Goal: Task Accomplishment & Management: Manage account settings

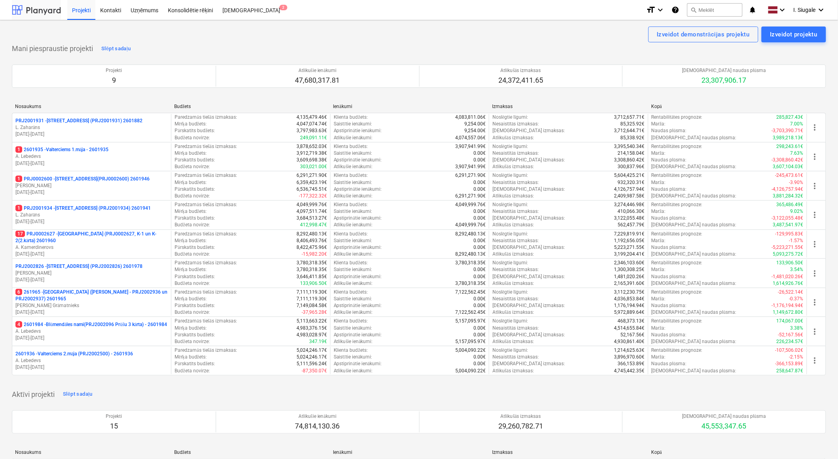
click at [37, 12] on div at bounding box center [36, 10] width 49 height 20
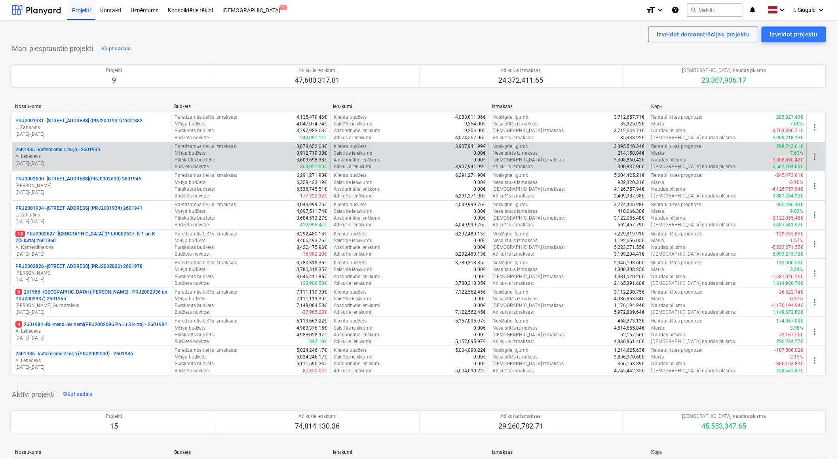
click at [75, 158] on p "A. Lebedevs" at bounding box center [91, 156] width 152 height 7
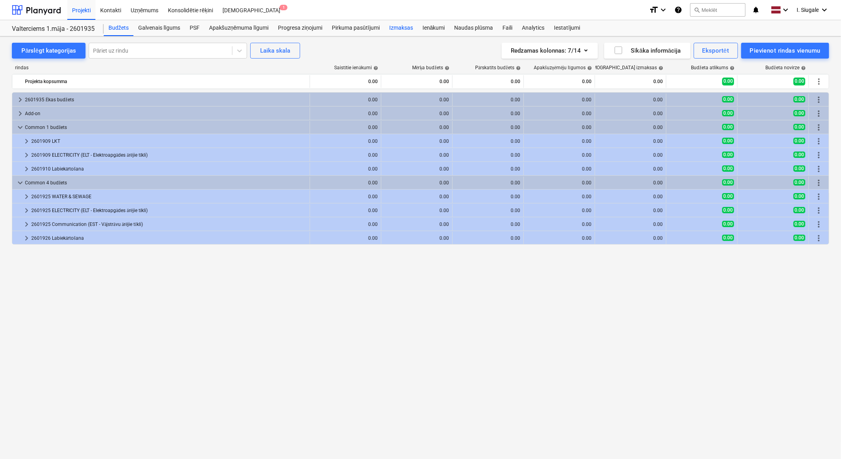
click at [406, 29] on div "Izmaksas" at bounding box center [400, 28] width 33 height 16
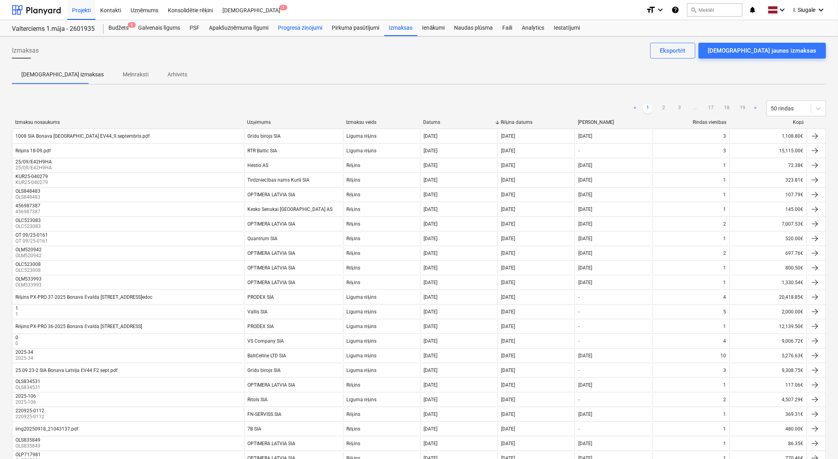
click at [304, 27] on div "Progresa ziņojumi" at bounding box center [300, 28] width 54 height 16
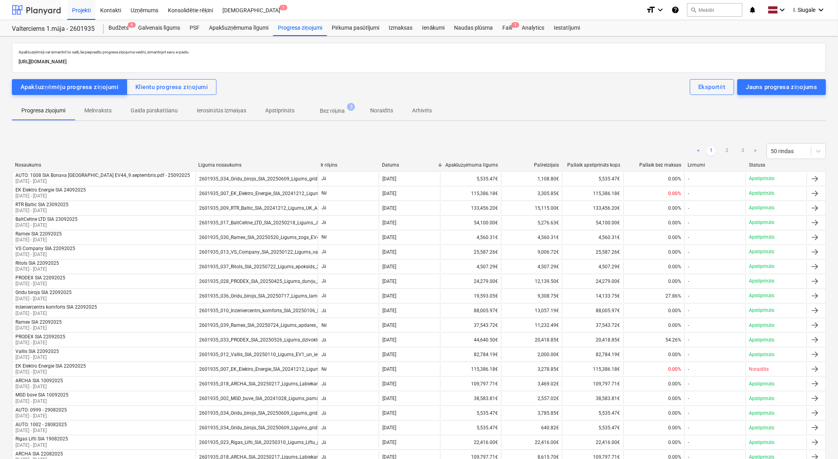
click at [40, 10] on div at bounding box center [36, 10] width 49 height 20
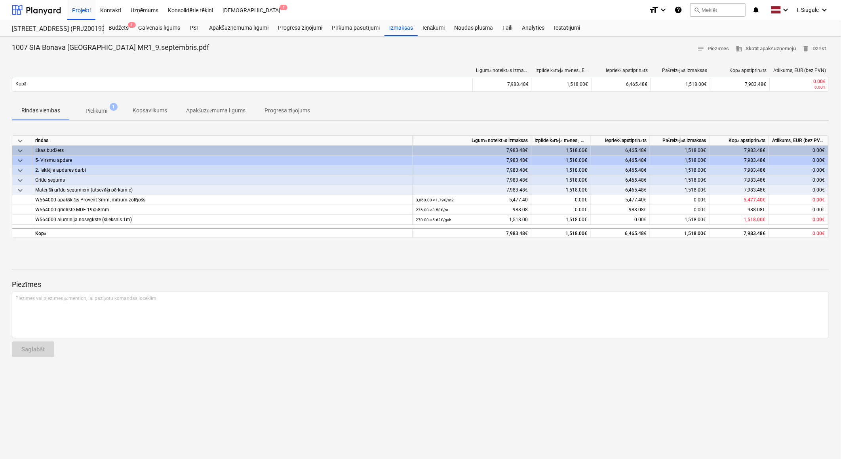
click at [236, 108] on p "Apakšuzņēmuma līgums" at bounding box center [216, 110] width 60 height 8
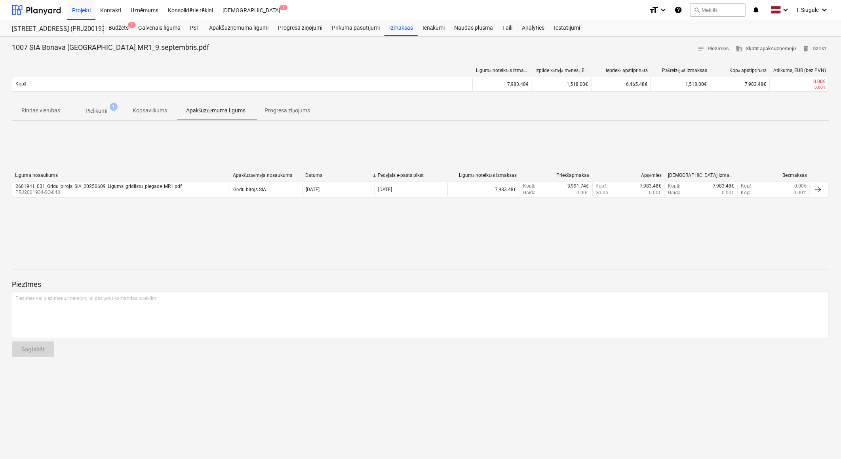
click at [48, 112] on p "Rindas vienības" at bounding box center [40, 110] width 39 height 8
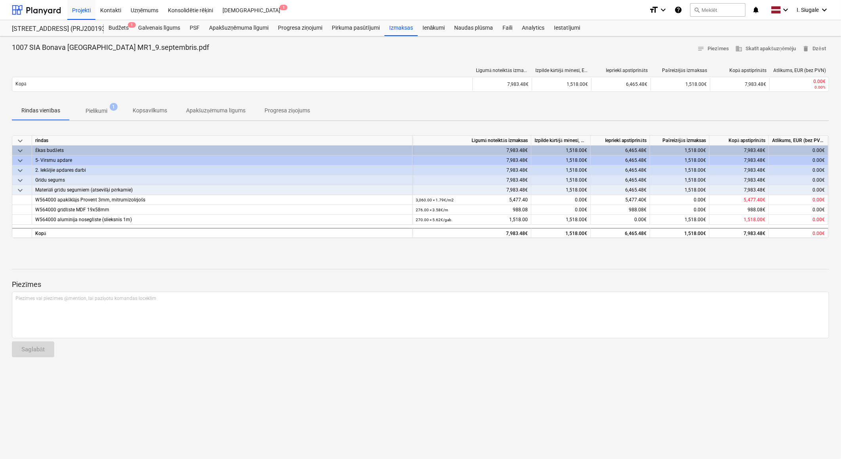
click at [282, 111] on p "Progresa ziņojums" at bounding box center [287, 110] width 46 height 8
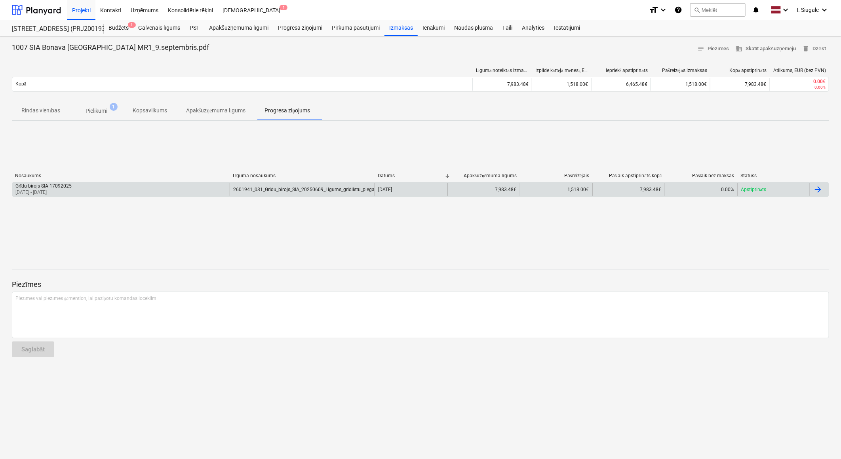
click at [208, 191] on div "Grīdu birojs SIA 17092025 [DATE] - [DATE]" at bounding box center [120, 189] width 217 height 13
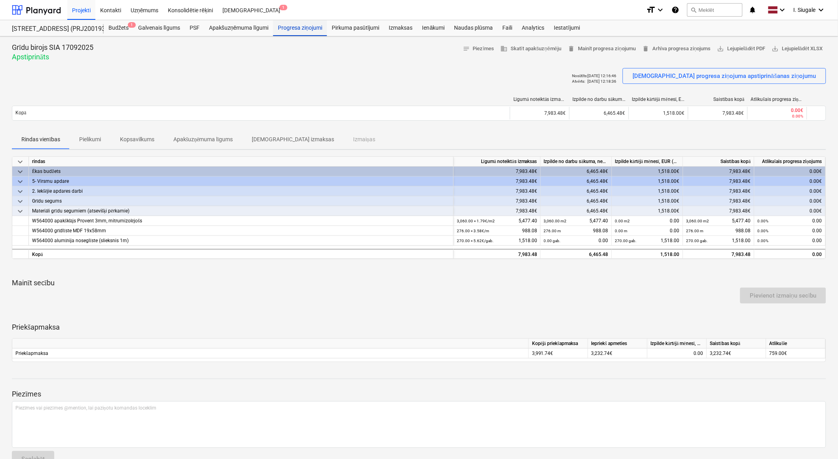
click at [309, 27] on div "Progresa ziņojumi" at bounding box center [300, 28] width 54 height 16
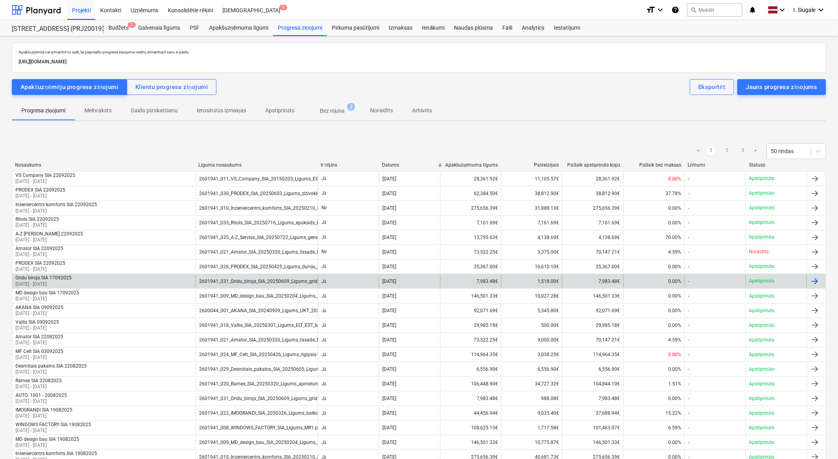
click at [112, 277] on div "Grīdu birojs SIA 17092025 [DATE] - [DATE]" at bounding box center [103, 281] width 183 height 13
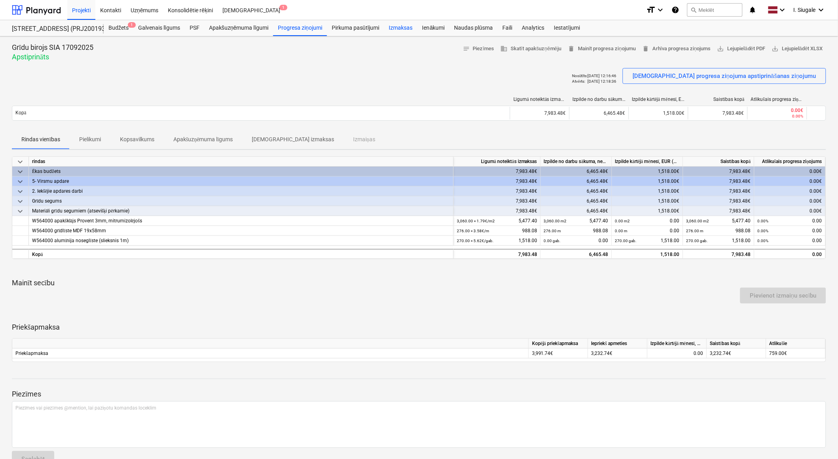
click at [410, 29] on div "Izmaksas" at bounding box center [400, 28] width 33 height 16
click at [612, 49] on span "delete Mainīt progresa ziņojumu" at bounding box center [602, 48] width 68 height 9
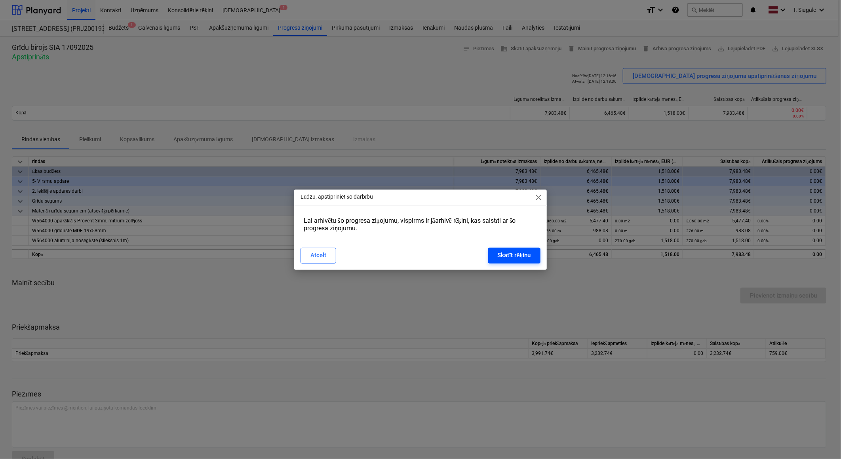
click at [513, 254] on div "Skatīt rēķinu" at bounding box center [514, 255] width 33 height 10
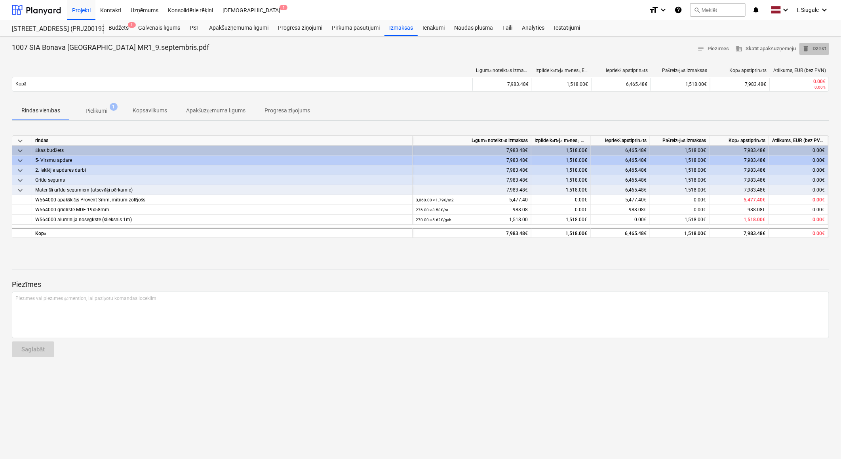
click at [820, 49] on span "delete Dzēst" at bounding box center [813, 48] width 23 height 9
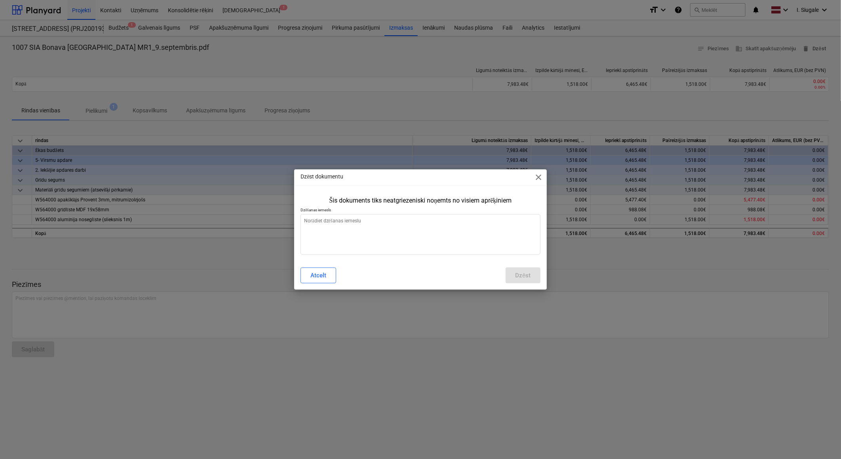
type textarea "x"
click at [401, 231] on textarea at bounding box center [420, 234] width 240 height 41
type textarea "n"
type textarea "x"
type textarea "ne"
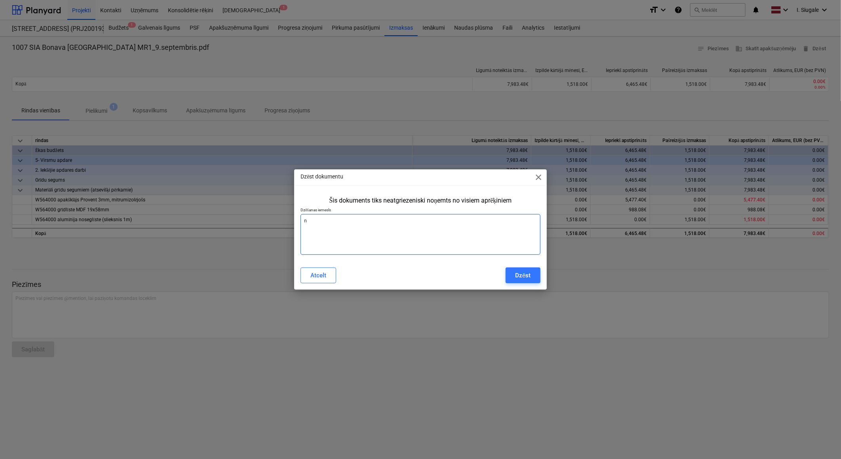
type textarea "x"
type textarea "nep"
type textarea "x"
type textarea "nepa"
type textarea "x"
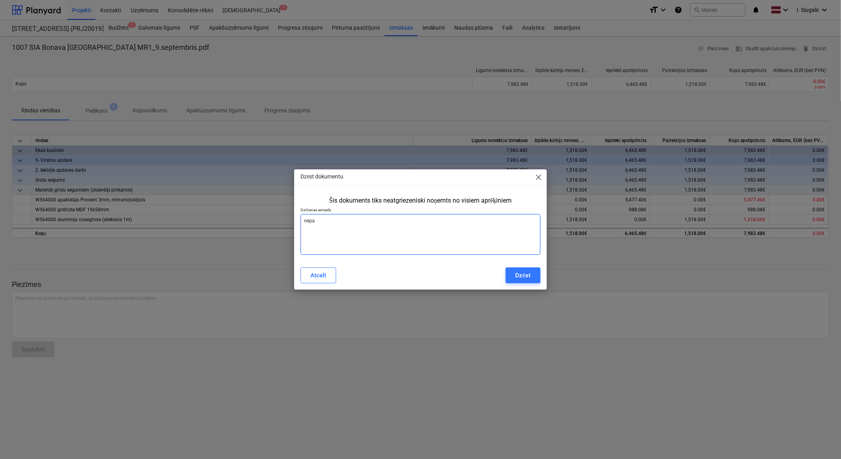
type textarea "nepar"
type textarea "x"
type textarea "nepare"
type textarea "x"
type textarea "neparei"
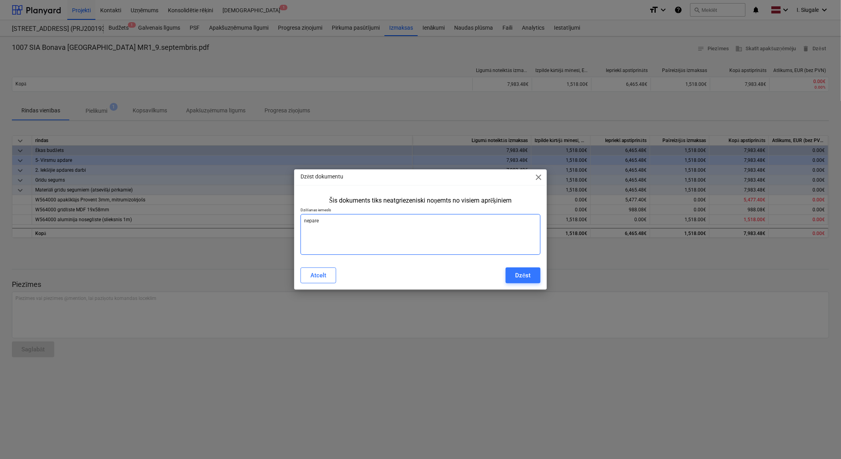
type textarea "x"
type textarea "nepareiz"
type textarea "x"
type textarea "nepareizi"
type textarea "x"
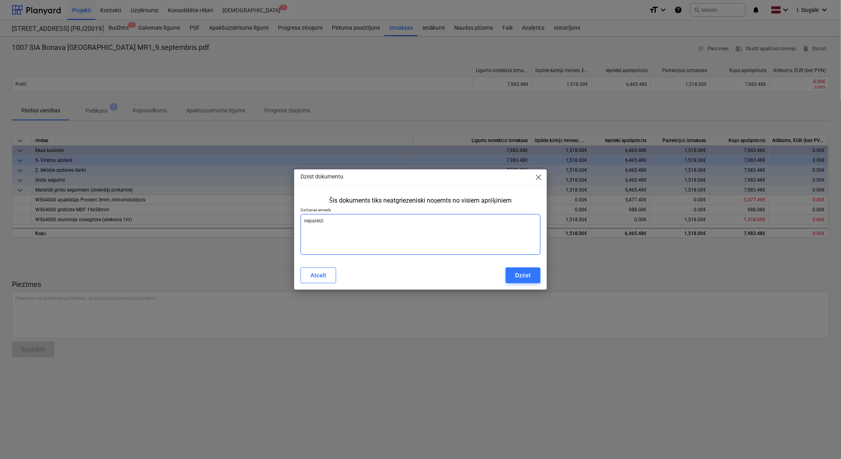
type textarea "nepareizi"
type textarea "x"
type textarea "nepareizi i"
type textarea "x"
type textarea "nepareizi ie"
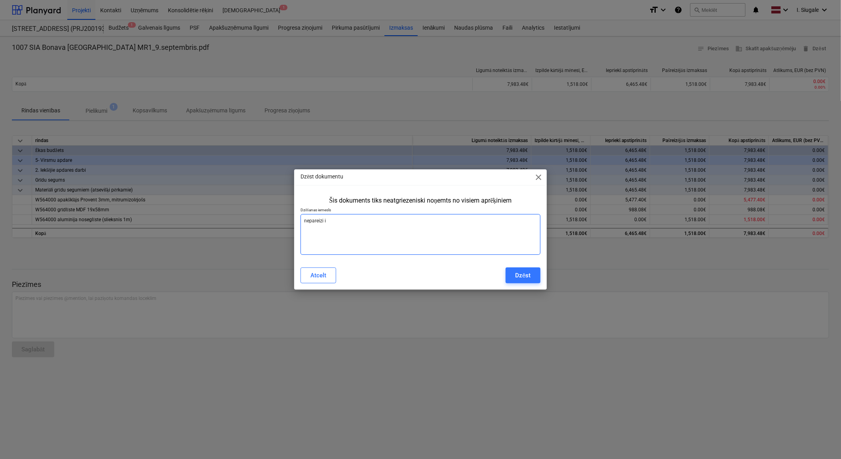
type textarea "x"
type textarea "nepareizi iev"
type textarea "x"
type textarea "nepareizi ieva"
type textarea "x"
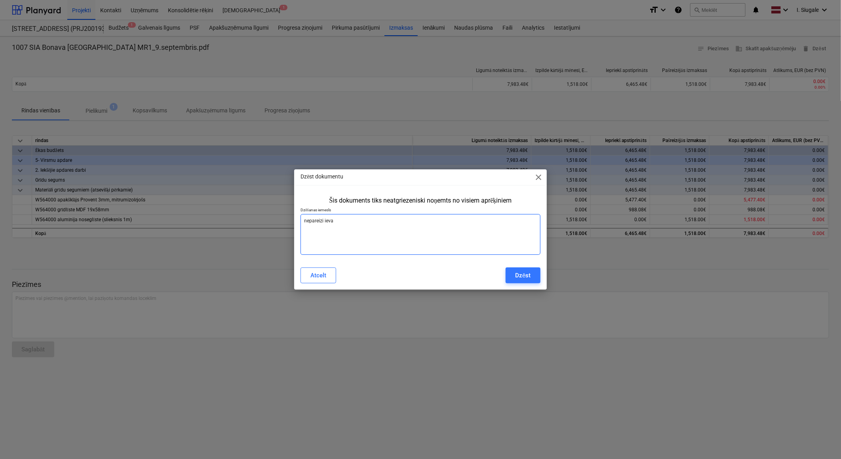
type textarea "nepareizi ievad"
type textarea "x"
type textarea "nepareizi ievadī"
type textarea "x"
type textarea "nepareizi ievadīt"
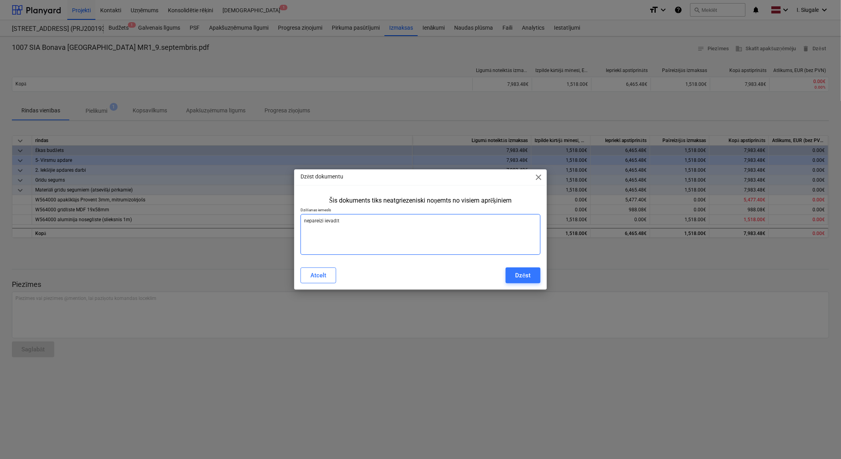
type textarea "x"
type textarea "nepareizi ievadīts"
type textarea "x"
type textarea "nepareizi ievadīts"
click at [521, 277] on div "Dzēst" at bounding box center [522, 275] width 15 height 10
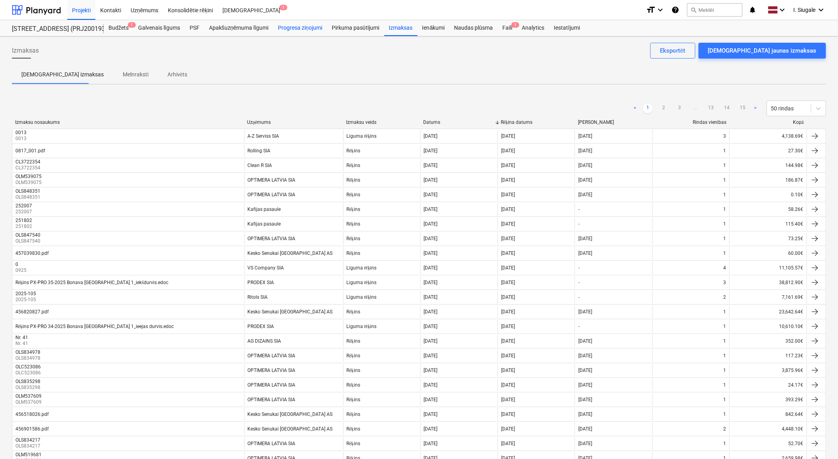
click at [305, 27] on div "Progresa ziņojumi" at bounding box center [300, 28] width 54 height 16
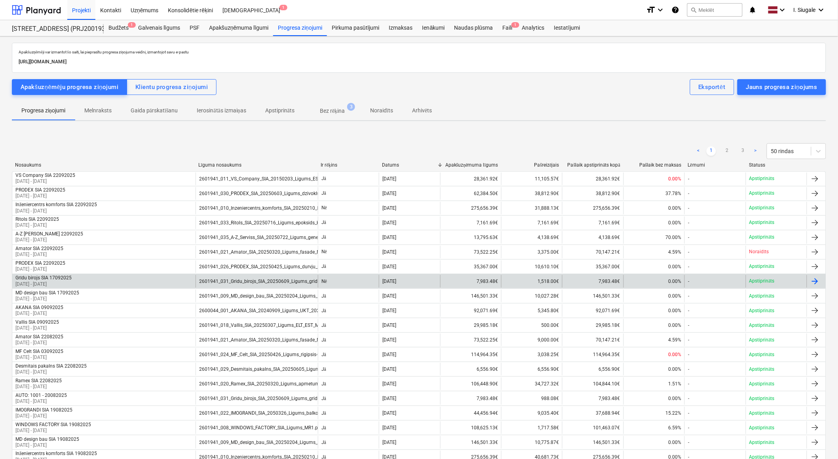
click at [88, 279] on div "Grīdu birojs SIA 17092025 18 Sep 2025 - 18 Sep 2025" at bounding box center [103, 281] width 183 height 13
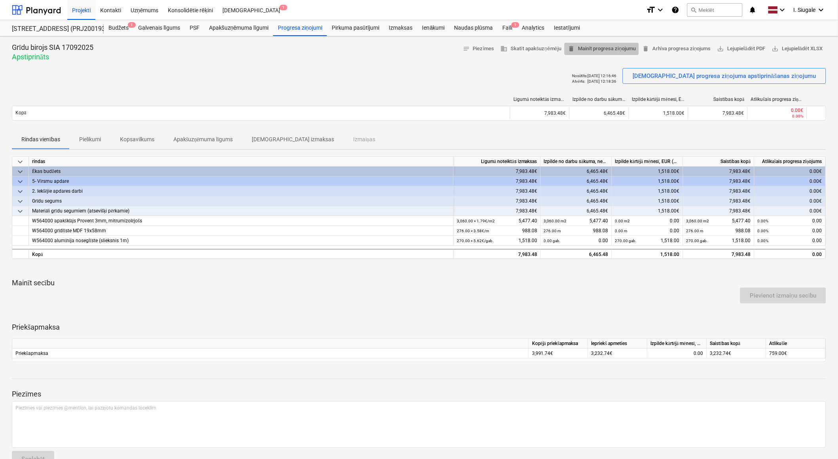
click at [620, 48] on span "delete Mainīt progresa ziņojumu" at bounding box center [602, 48] width 68 height 9
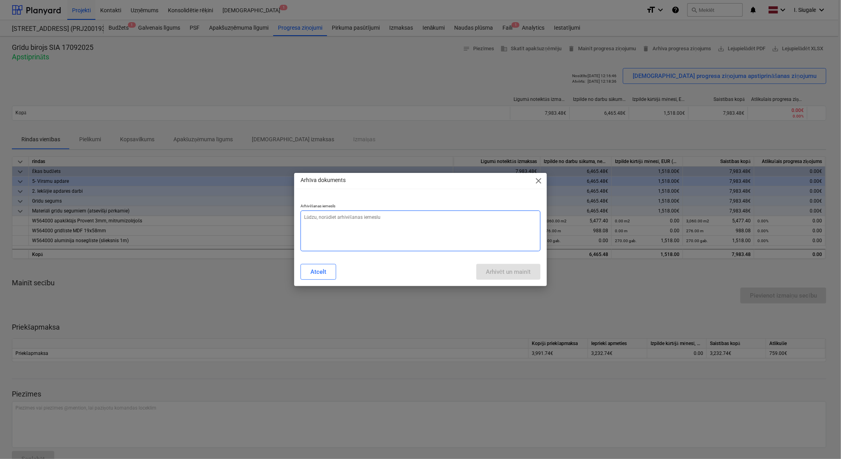
click at [412, 223] on textarea at bounding box center [420, 231] width 240 height 41
type textarea "x"
type textarea "s"
type textarea "x"
type textarea "su"
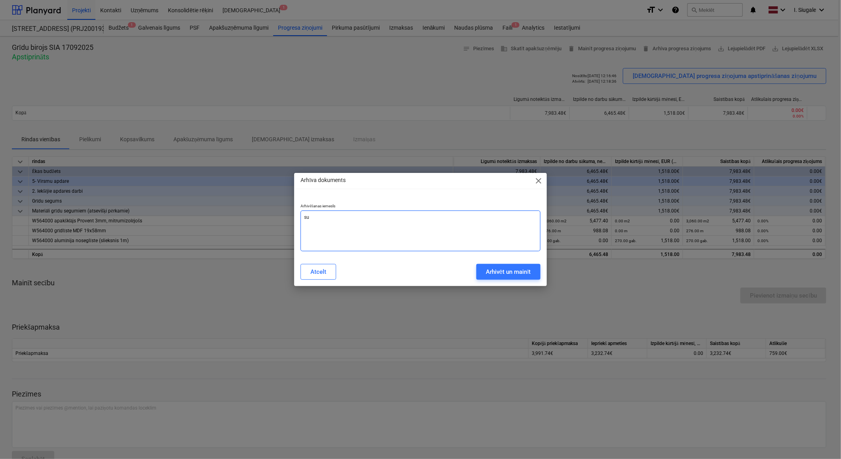
type textarea "x"
type textarea "sum"
type textarea "x"
type textarea "summ"
type textarea "x"
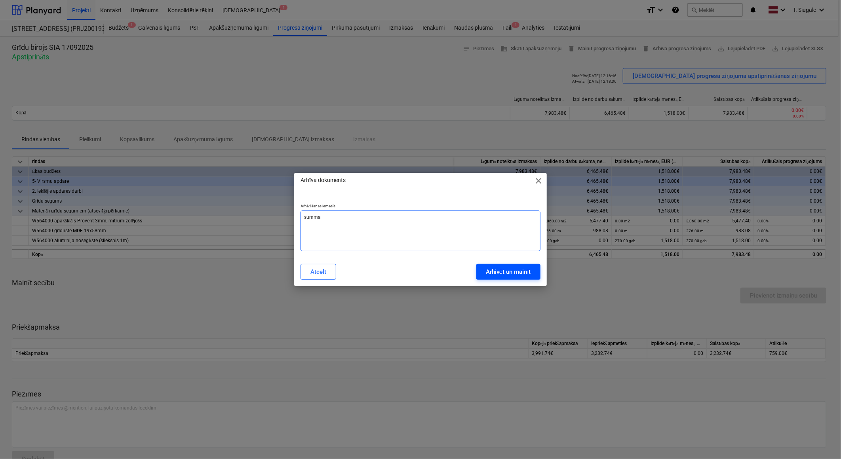
type textarea "summa"
click at [502, 271] on div "Arhivēt un mainīt" at bounding box center [508, 272] width 45 height 10
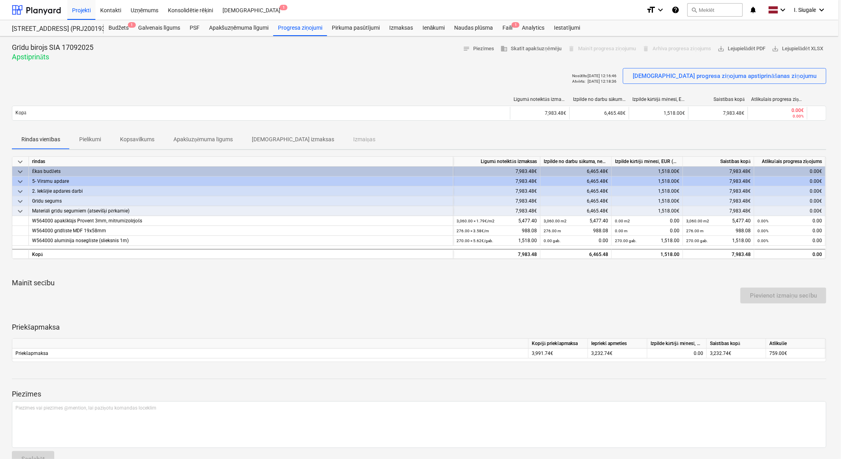
type textarea "x"
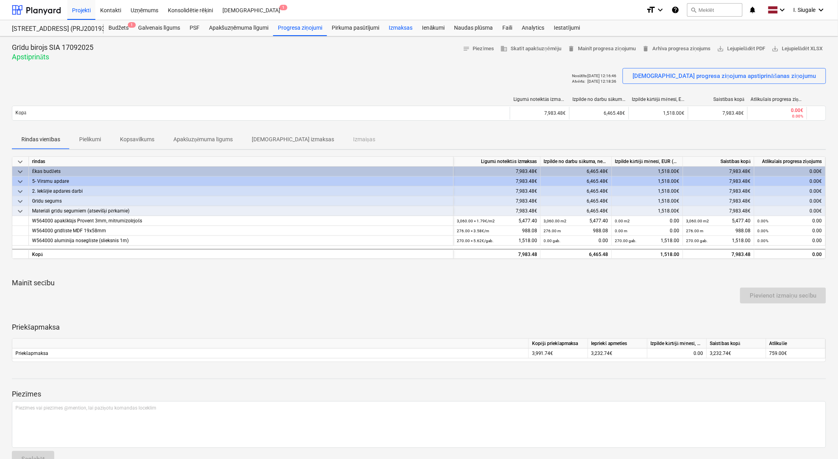
click at [402, 26] on div "Izmaksas" at bounding box center [400, 28] width 33 height 16
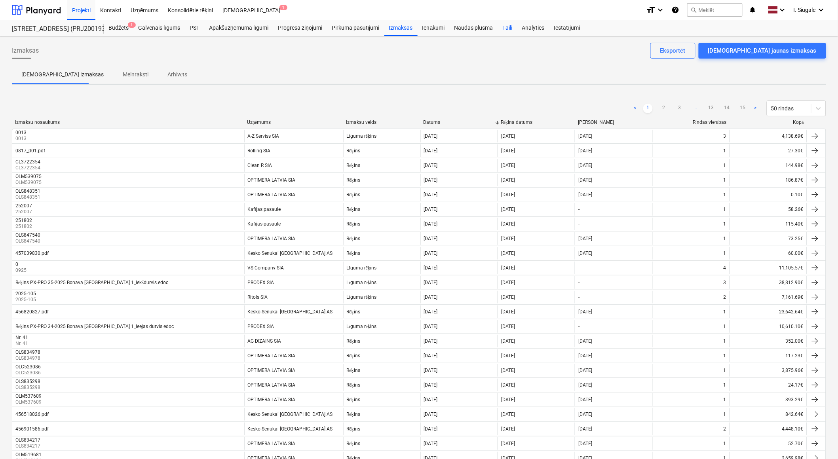
click at [509, 28] on div "Faili" at bounding box center [507, 28] width 19 height 16
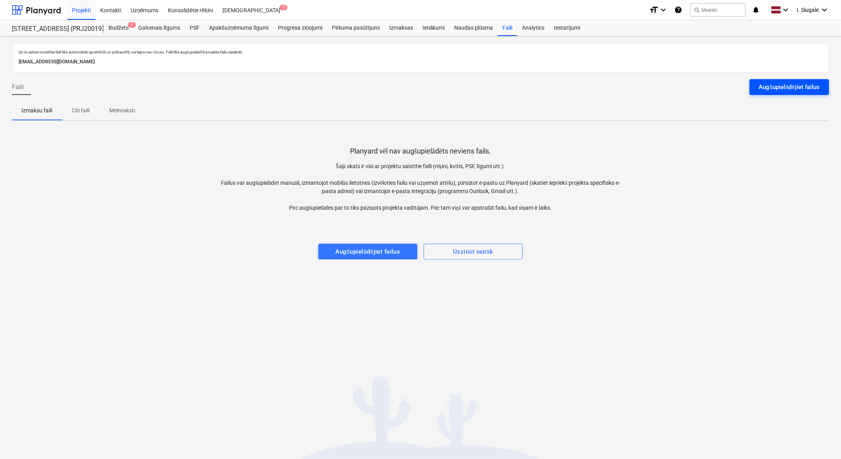
click at [767, 85] on div "Augšupielādējiet failus" at bounding box center [789, 87] width 61 height 10
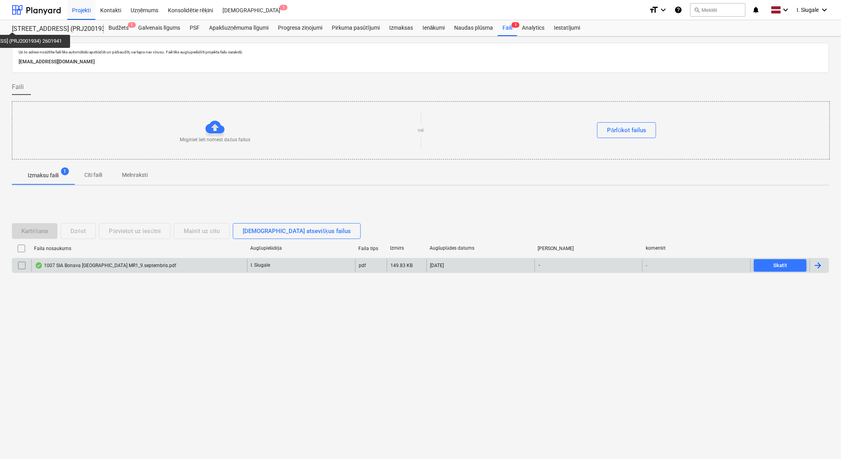
click at [141, 266] on div "1007 SIA Bonava [GEOGRAPHIC_DATA] MR1_9.septembris.pdf" at bounding box center [105, 265] width 141 height 6
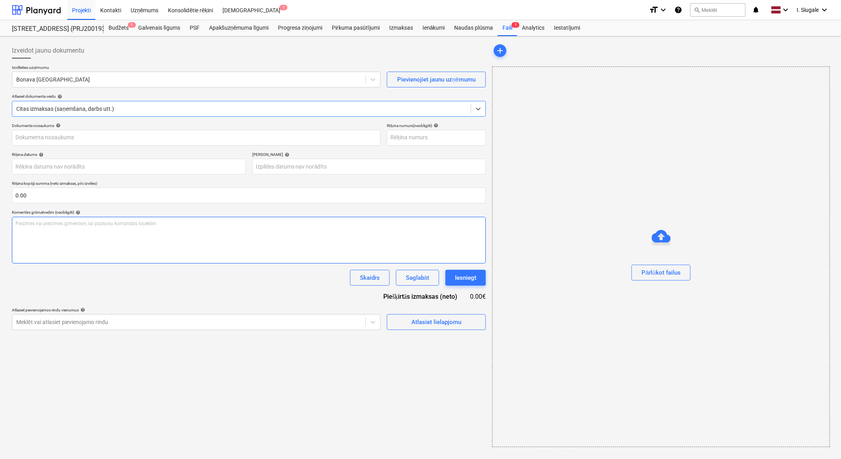
type input "1007 SIA Bonava [GEOGRAPHIC_DATA] MR1_9.septembris.pdf"
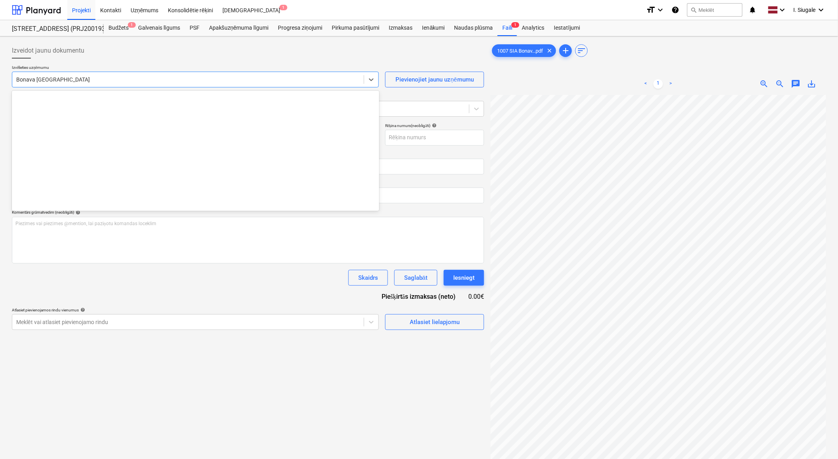
click at [67, 80] on div at bounding box center [188, 80] width 344 height 8
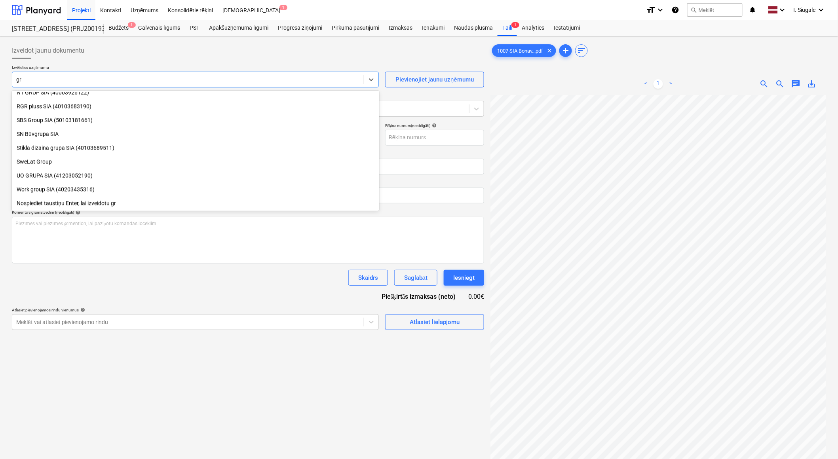
scroll to position [449, 0]
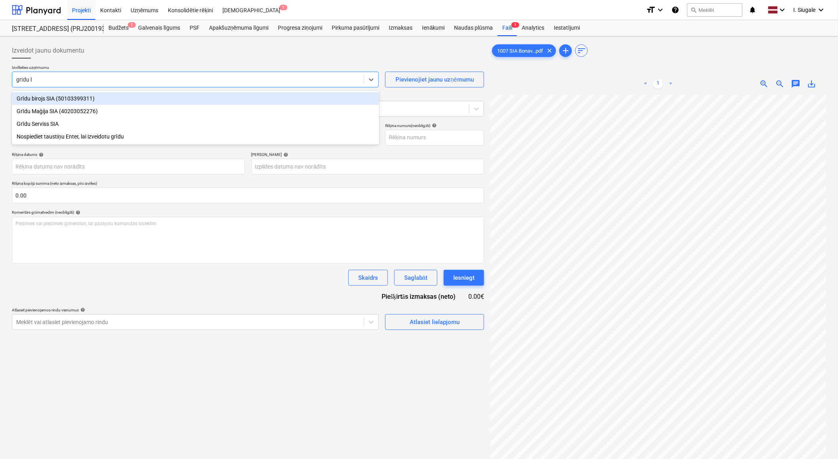
type input "grīdu bi"
click at [74, 100] on div "Grīdu birojs SIA (50103399311)" at bounding box center [195, 98] width 367 height 13
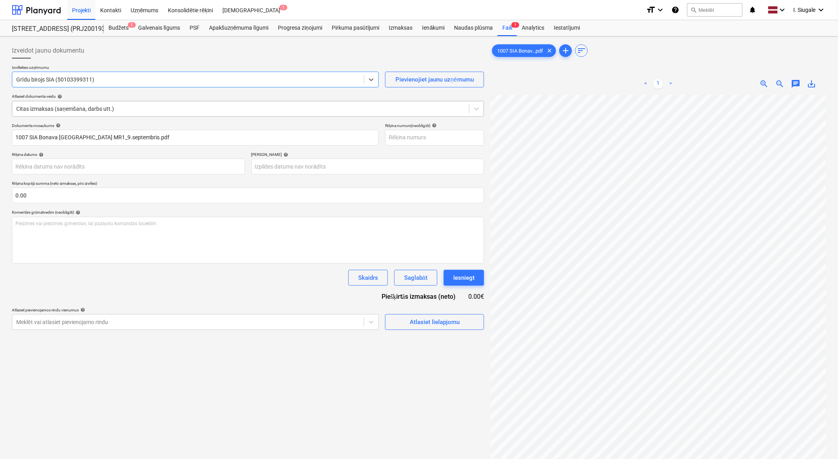
click at [122, 108] on div at bounding box center [240, 109] width 449 height 8
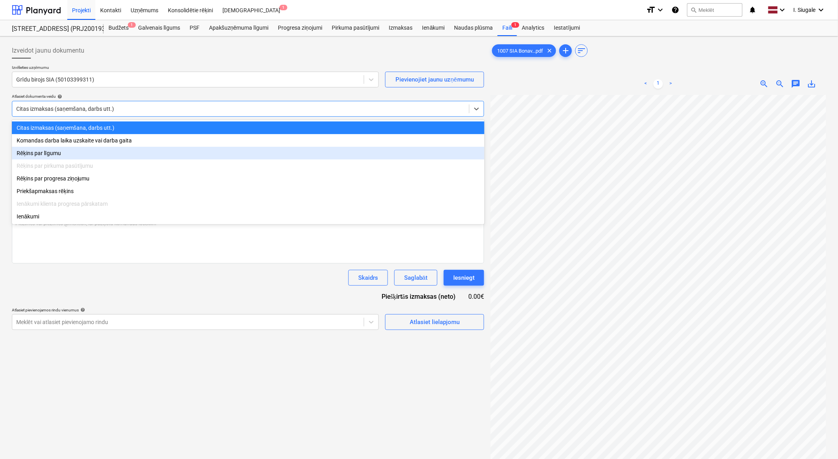
click at [76, 152] on div "Rēķins par līgumu" at bounding box center [248, 153] width 473 height 13
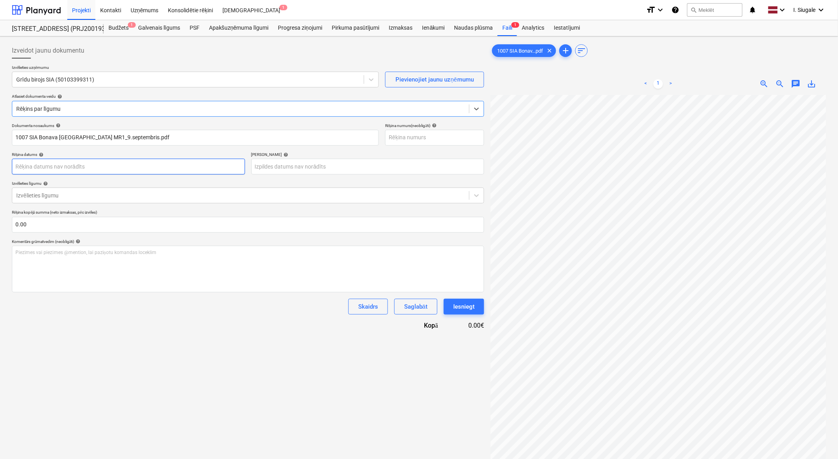
click at [101, 169] on body "Projekti Kontakti Uzņēmums Konsolidētie rēķini Iesūtne 1 format_size keyboard_a…" at bounding box center [419, 229] width 838 height 459
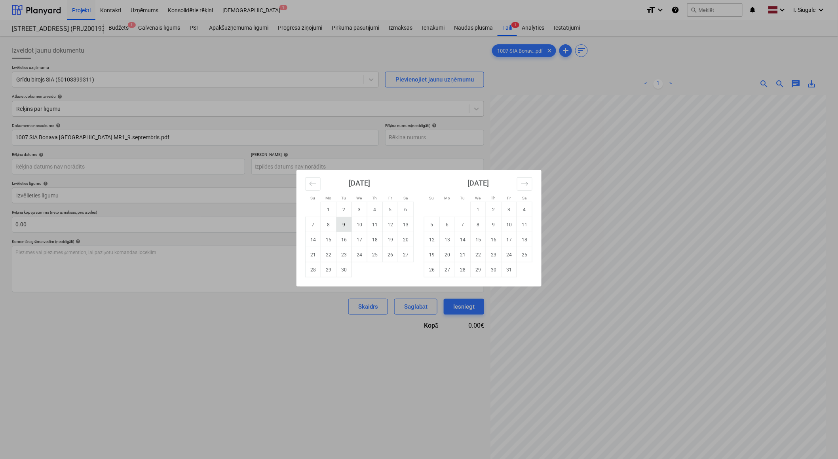
click at [340, 227] on td "9" at bounding box center [344, 224] width 15 height 15
type input "[DATE]"
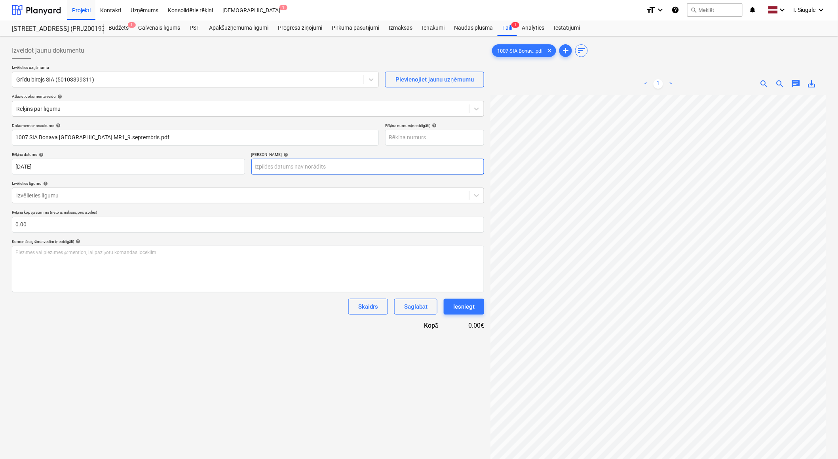
click at [270, 169] on body "Projekti Kontakti Uzņēmums Konsolidētie rēķini Iesūtne 1 format_size keyboard_a…" at bounding box center [419, 229] width 838 height 459
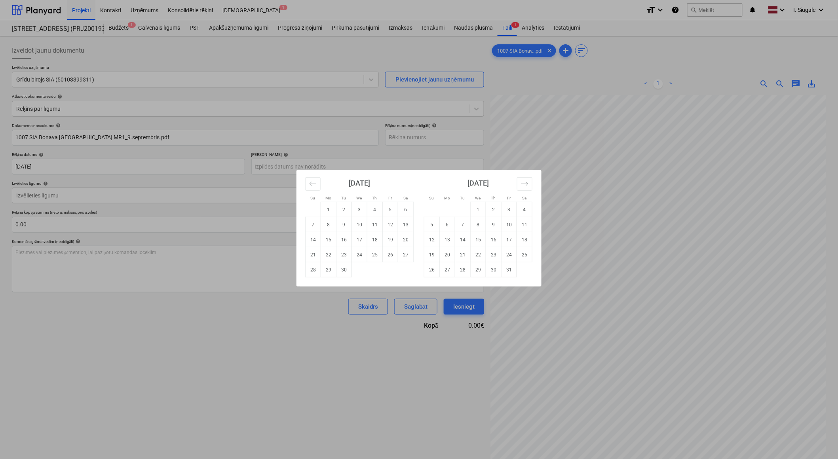
click at [392, 242] on td "19" at bounding box center [390, 239] width 15 height 15
type input "[DATE]"
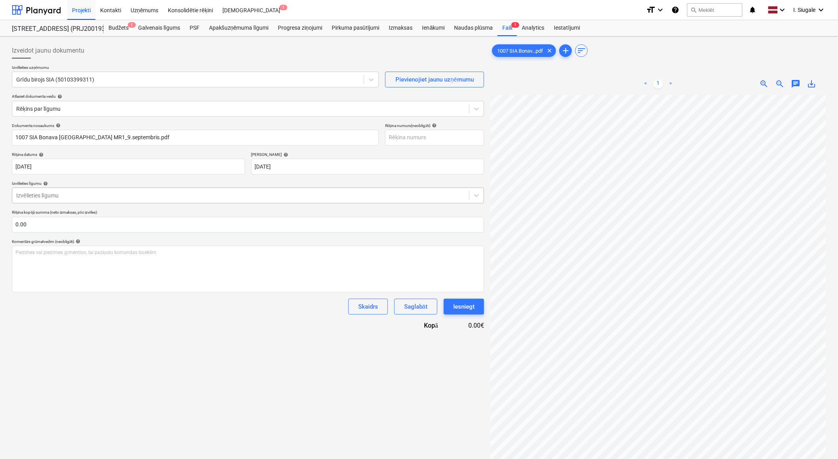
click at [62, 197] on div at bounding box center [240, 196] width 449 height 8
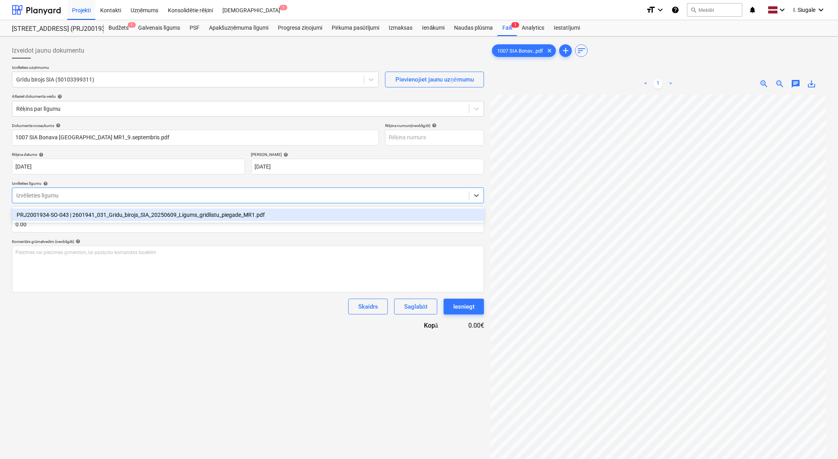
click at [67, 217] on div "PRJ2001934-SO-043 | 2601941_031_Gridu_birojs_SIA_20250609_Ligums_gridlistu_pieg…" at bounding box center [248, 215] width 473 height 13
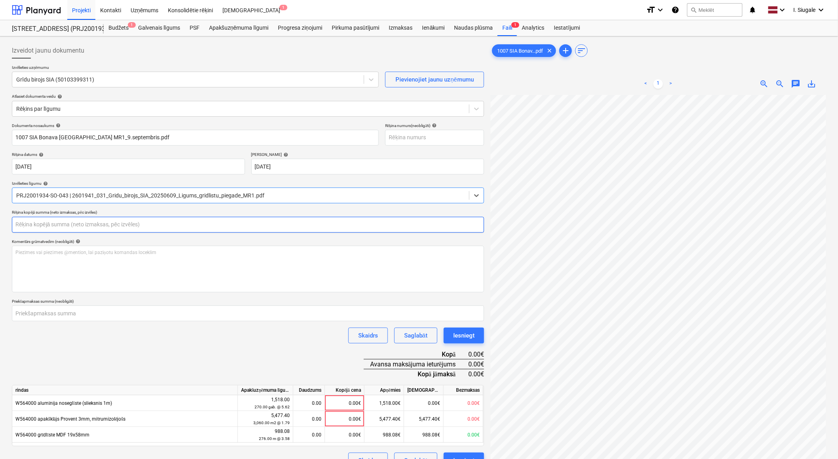
click at [61, 227] on input "text" at bounding box center [248, 225] width 472 height 16
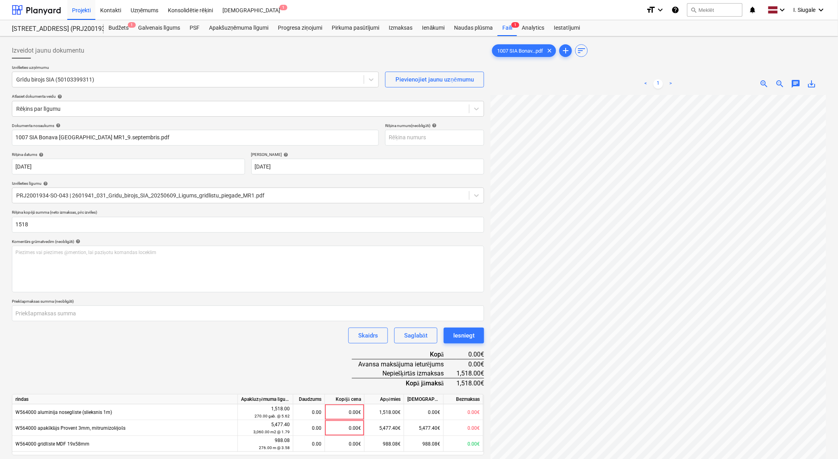
type input "1,518.00"
click at [95, 335] on div "Skaidrs Saglabāt Iesniegt" at bounding box center [248, 336] width 472 height 16
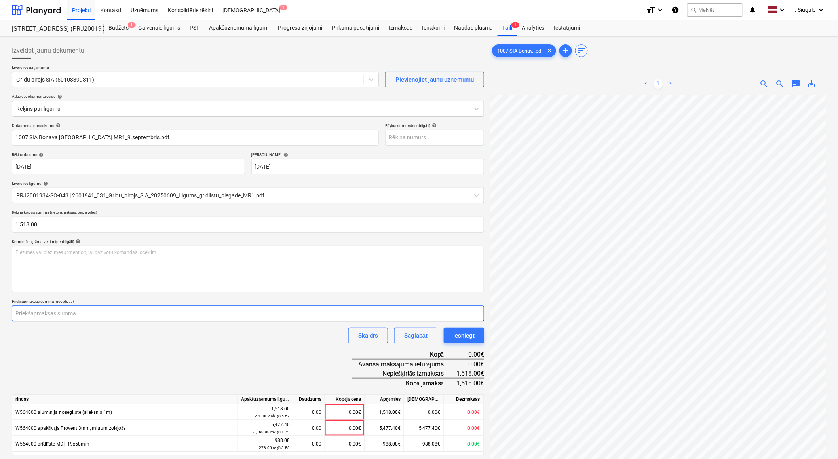
click at [83, 313] on input "number" at bounding box center [248, 314] width 472 height 16
type input "759"
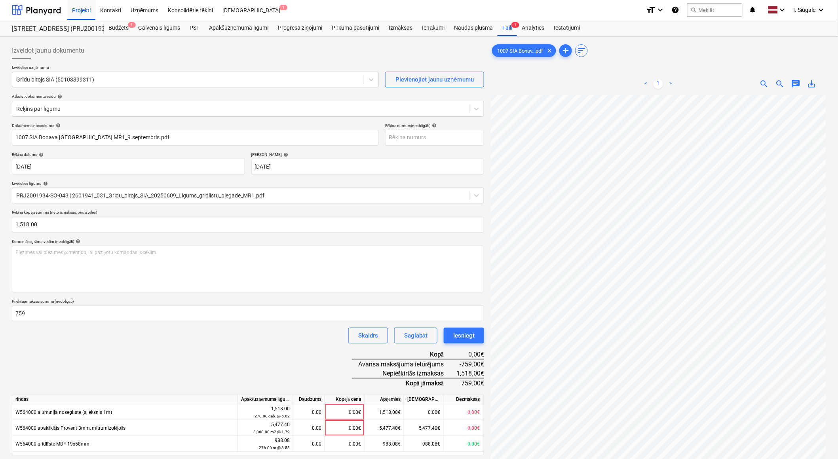
click at [95, 348] on div "Dokumenta nosaukums help 1007 SIA Bonava Latvija MR1_9.septembris.pdf Rēķina nu…" at bounding box center [248, 300] width 472 height 355
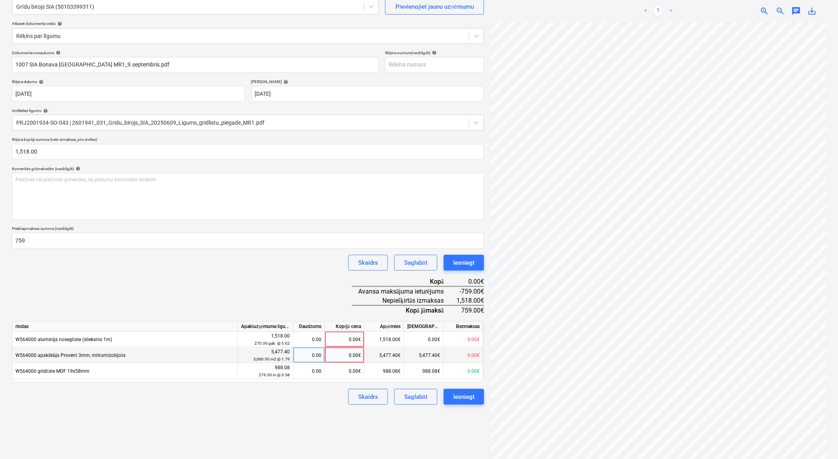
scroll to position [79, 0]
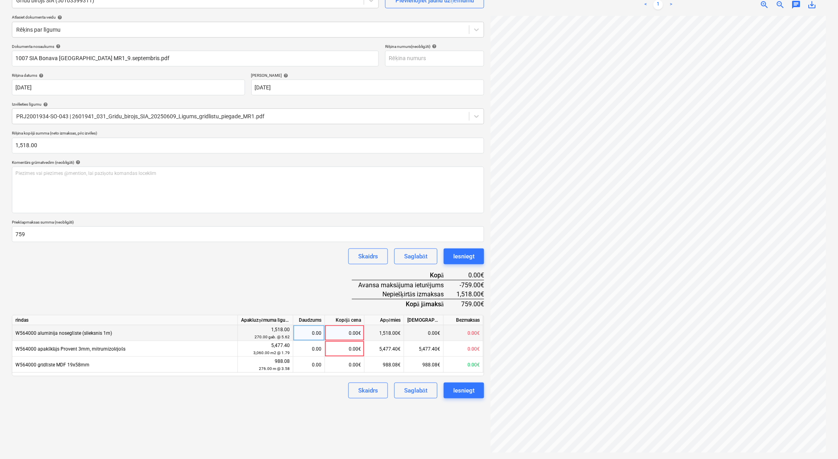
click at [306, 333] on div "0.00" at bounding box center [309, 333] width 25 height 16
type input "270"
click at [330, 335] on div "0.00€" at bounding box center [345, 333] width 40 height 16
click at [417, 435] on div "Izveidot jaunu dokumentu Izvēlieties uzņēmumu Grīdu birojs SIA (50103399311) Pi…" at bounding box center [248, 208] width 479 height 496
click at [456, 389] on div "Iesniegt" at bounding box center [463, 391] width 21 height 10
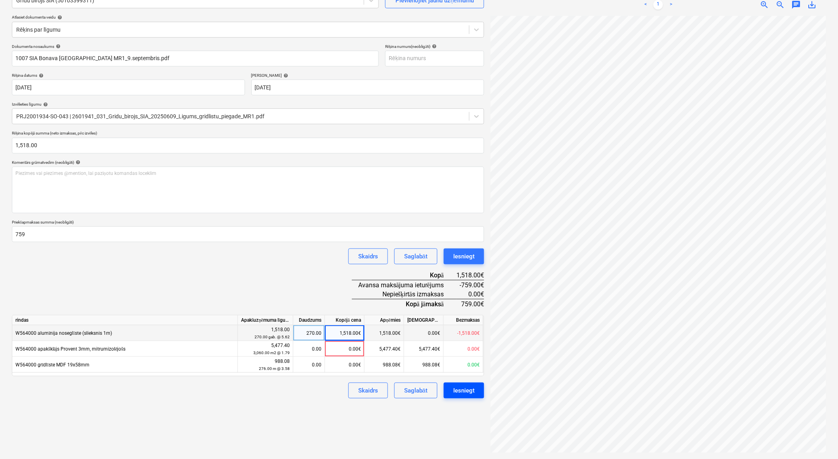
click at [471, 392] on div "Iesniegt" at bounding box center [463, 391] width 21 height 10
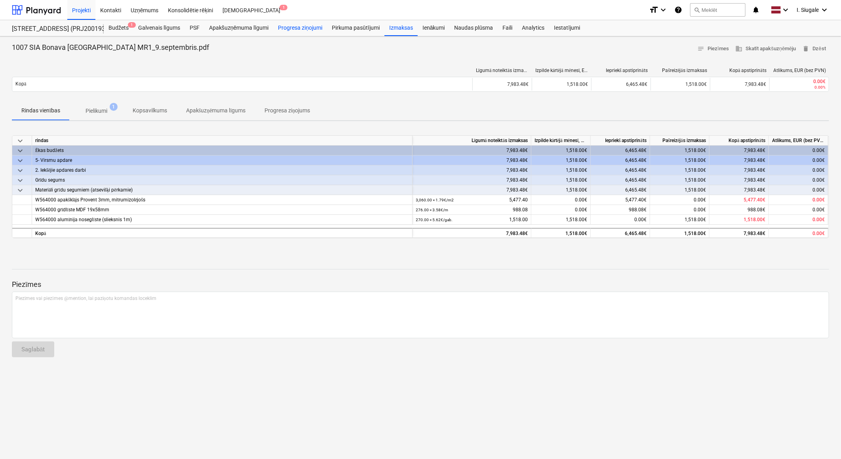
click at [312, 28] on div "Progresa ziņojumi" at bounding box center [300, 28] width 54 height 16
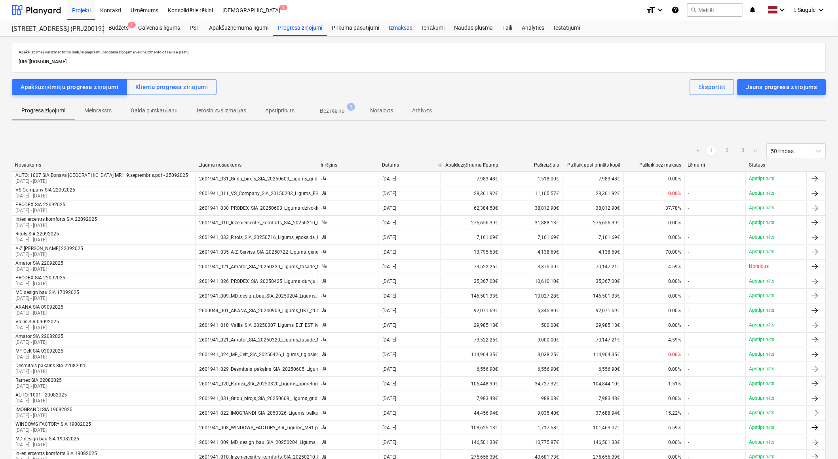
click at [404, 26] on div "Izmaksas" at bounding box center [400, 28] width 33 height 16
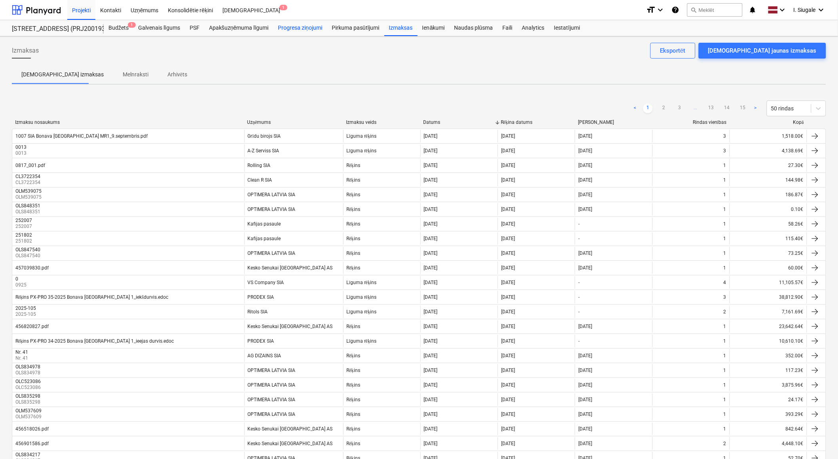
click at [302, 28] on div "Progresa ziņojumi" at bounding box center [300, 28] width 54 height 16
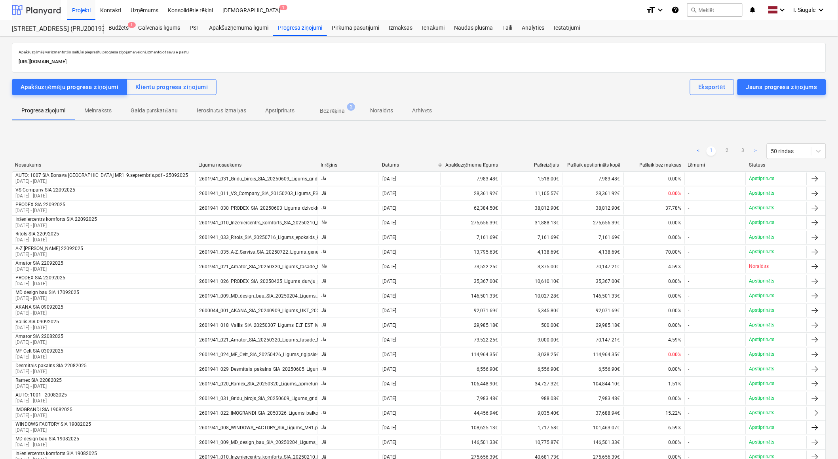
click at [49, 10] on div at bounding box center [36, 10] width 49 height 20
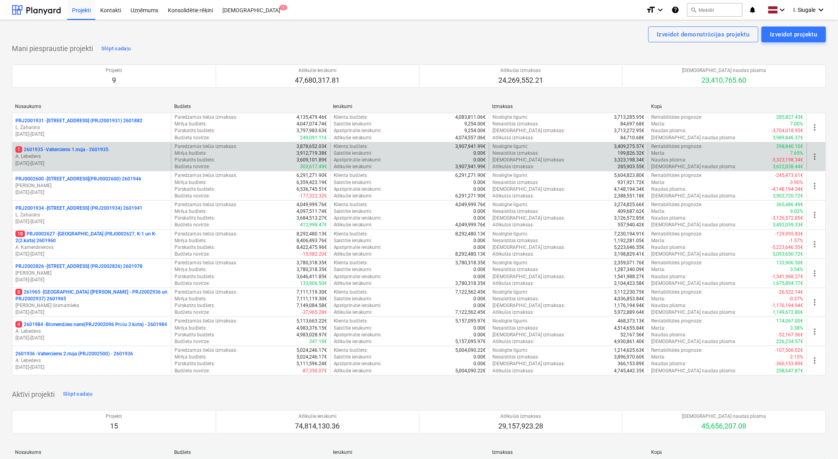
click at [78, 156] on p "A. Lebedevs" at bounding box center [91, 156] width 152 height 7
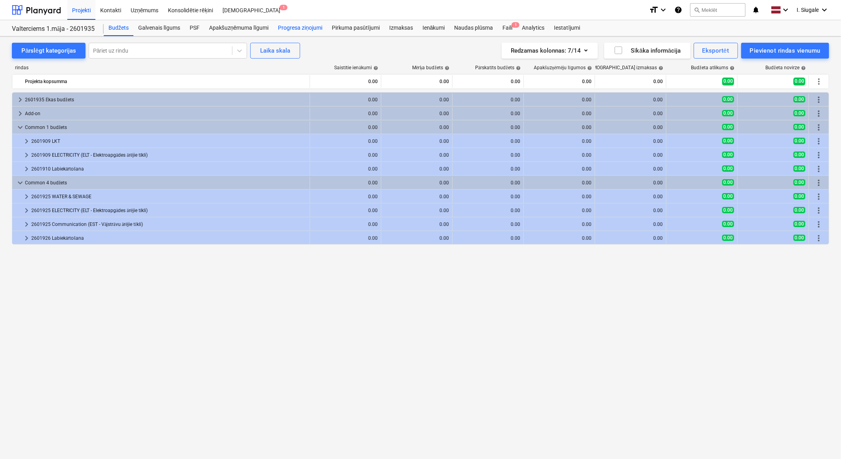
click at [305, 27] on div "Progresa ziņojumi" at bounding box center [300, 28] width 54 height 16
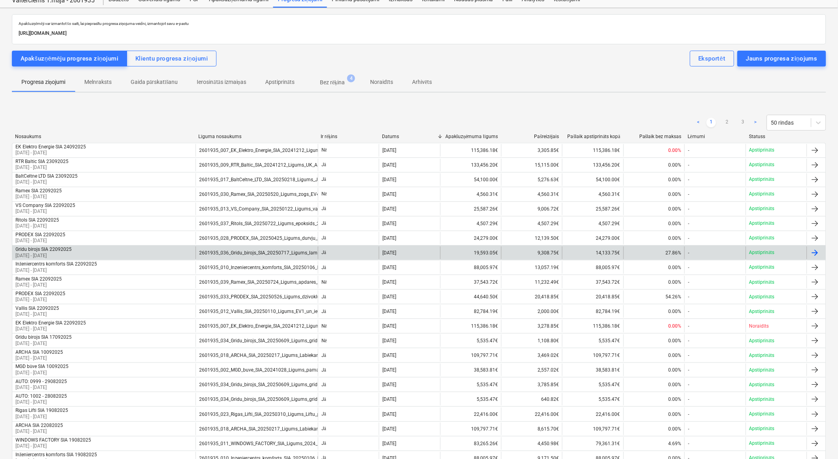
scroll to position [44, 0]
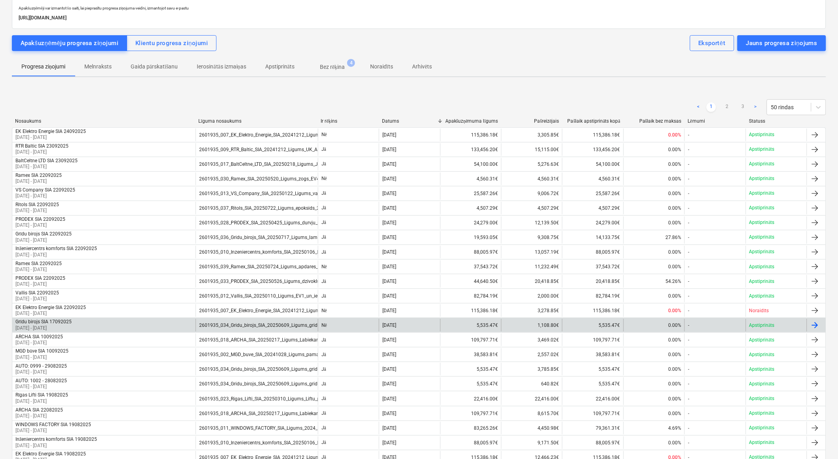
click at [87, 323] on div "Grīdu birojs SIA 17092025 18 Sep 2025 - 18 Sep 2025" at bounding box center [103, 325] width 183 height 13
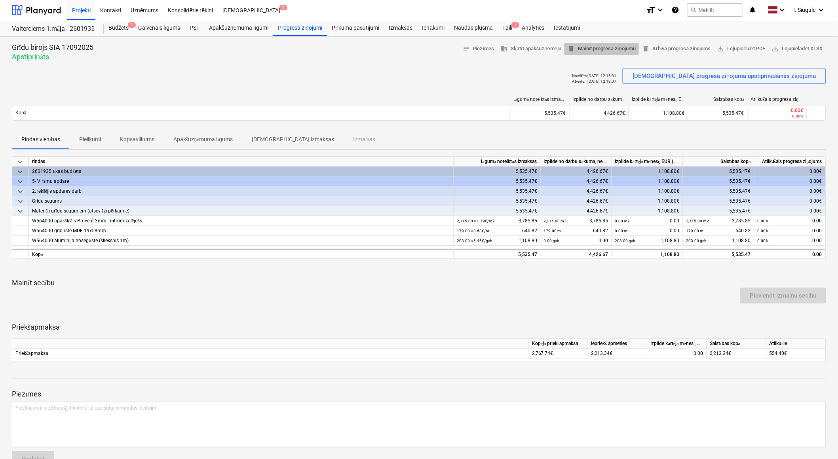
click at [618, 48] on span "delete Mainīt progresa ziņojumu" at bounding box center [602, 48] width 68 height 9
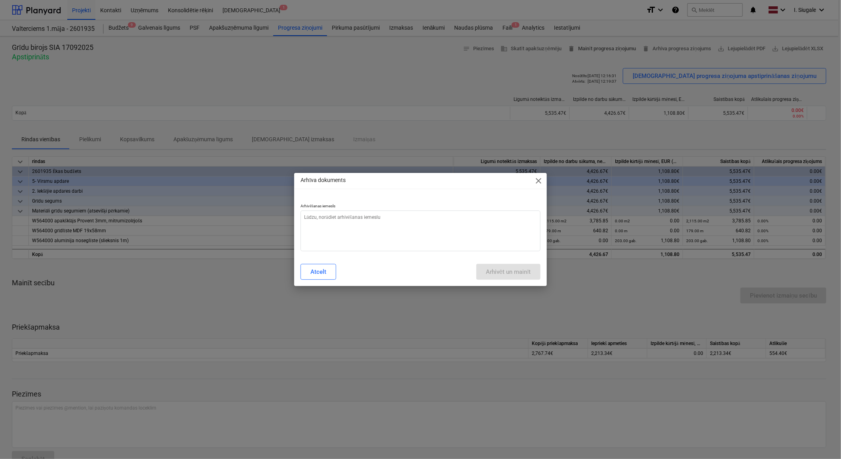
type textarea "x"
click at [361, 229] on textarea at bounding box center [420, 231] width 240 height 41
type textarea "n"
type textarea "x"
type textarea "ne"
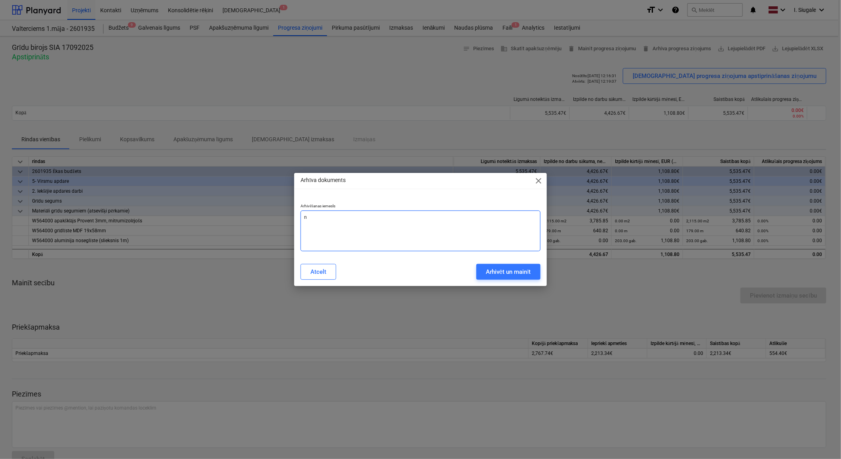
type textarea "x"
type textarea "nep"
type textarea "x"
type textarea "nepa"
type textarea "x"
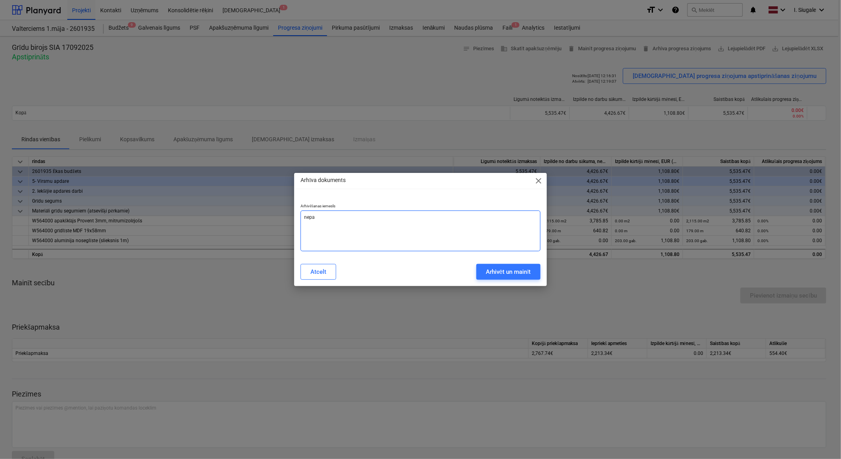
type textarea "nepar"
type textarea "x"
type textarea "nepare"
type textarea "x"
type textarea "neparei"
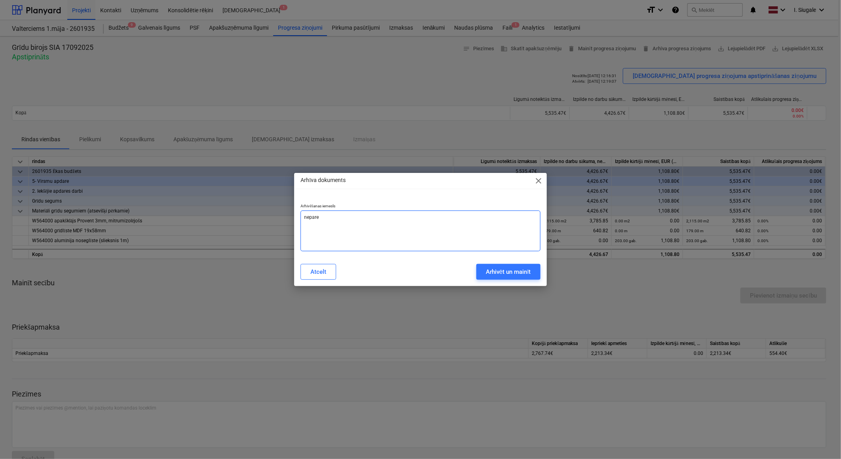
type textarea "x"
type textarea "nepareiz"
type textarea "x"
type textarea "nepareizi"
type textarea "x"
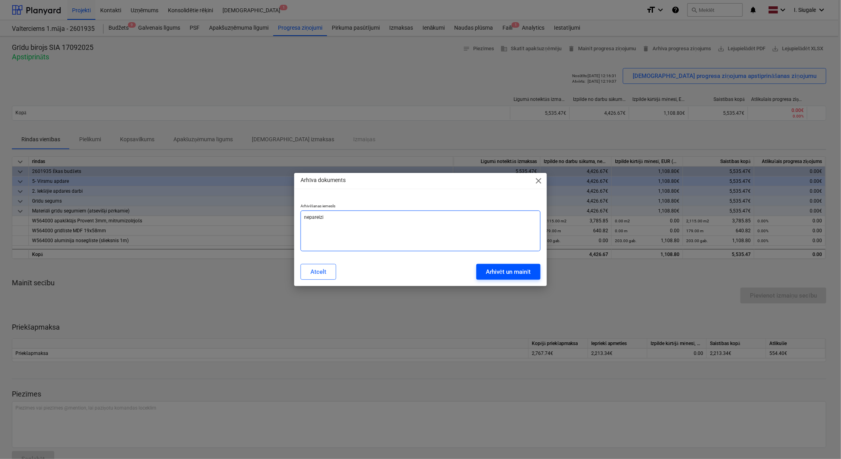
type textarea "nepareizi"
click at [517, 272] on div "Arhivēt un mainīt" at bounding box center [508, 272] width 45 height 10
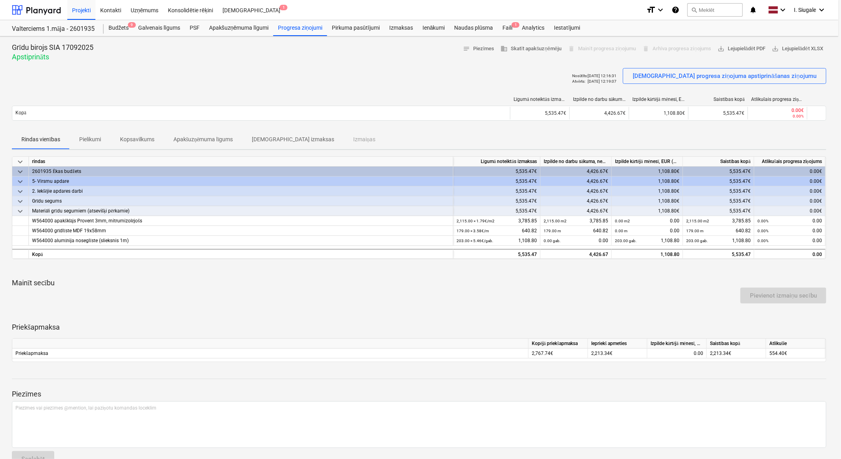
type textarea "x"
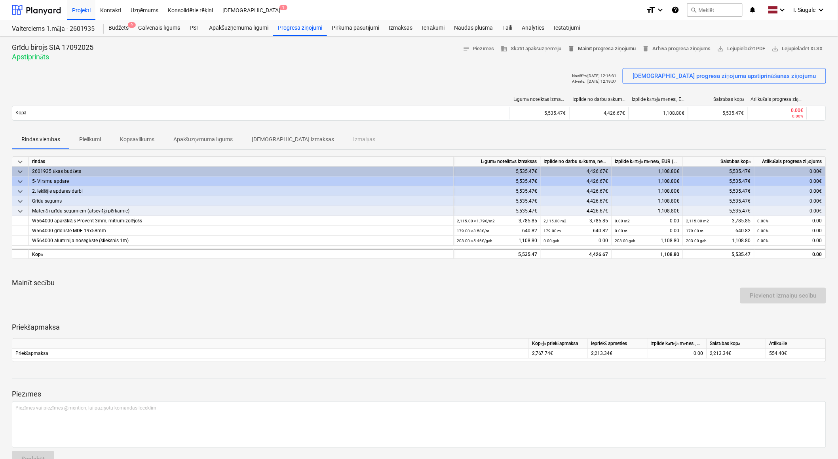
click at [618, 48] on span "delete Mainīt progresa ziņojumu" at bounding box center [602, 48] width 68 height 9
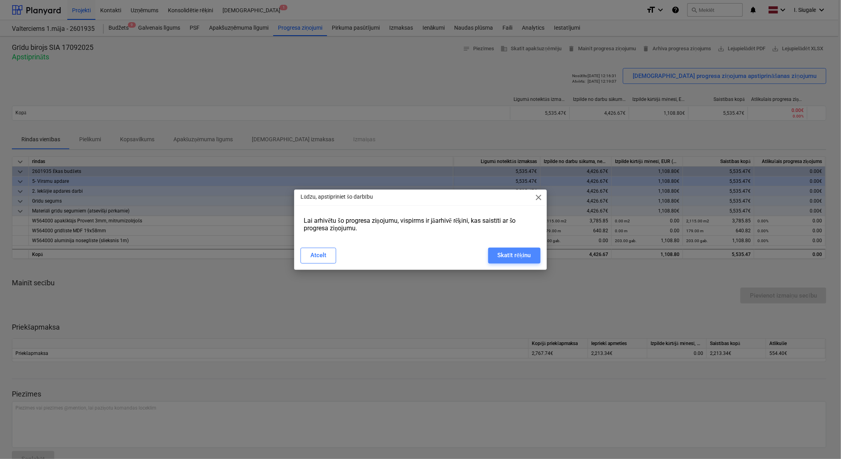
click at [517, 251] on div "Skatīt rēķinu" at bounding box center [514, 255] width 33 height 10
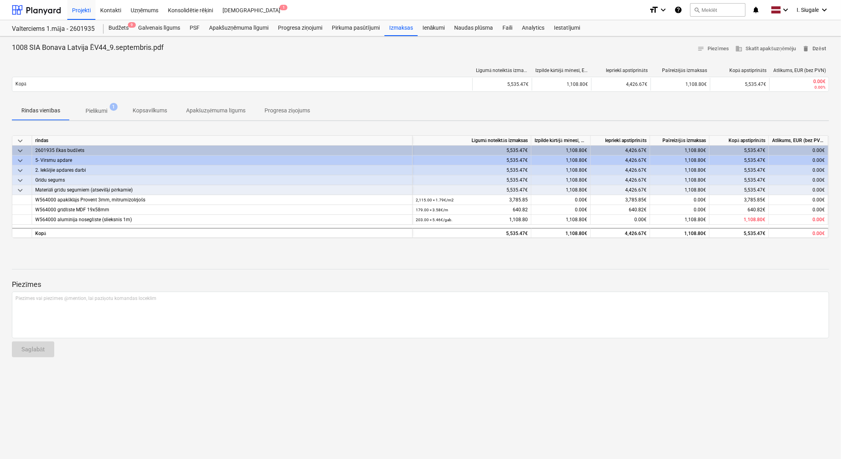
click at [816, 50] on span "delete Dzēst" at bounding box center [813, 48] width 23 height 9
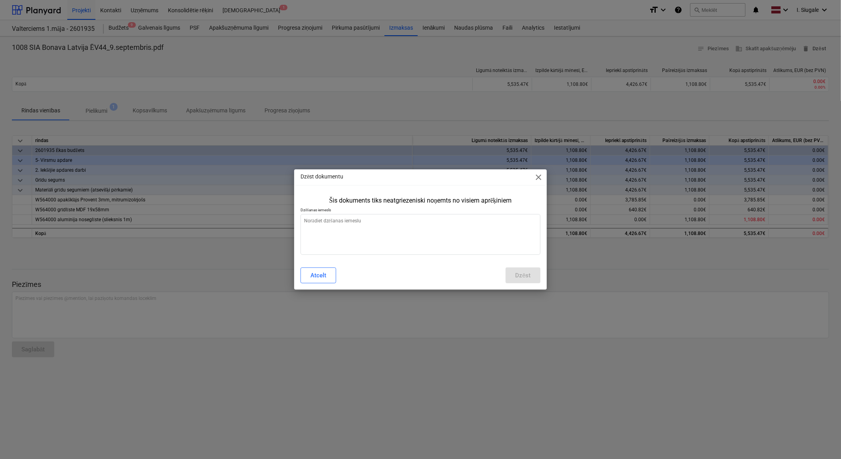
type textarea "x"
click at [398, 234] on textarea at bounding box center [420, 234] width 240 height 41
type textarea "n"
type textarea "x"
type textarea "ne"
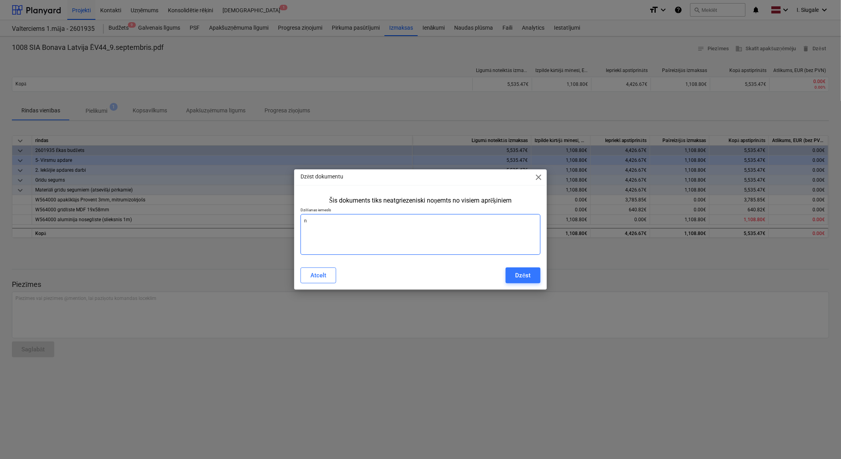
type textarea "x"
type textarea "nep"
type textarea "x"
type textarea "nepa"
type textarea "x"
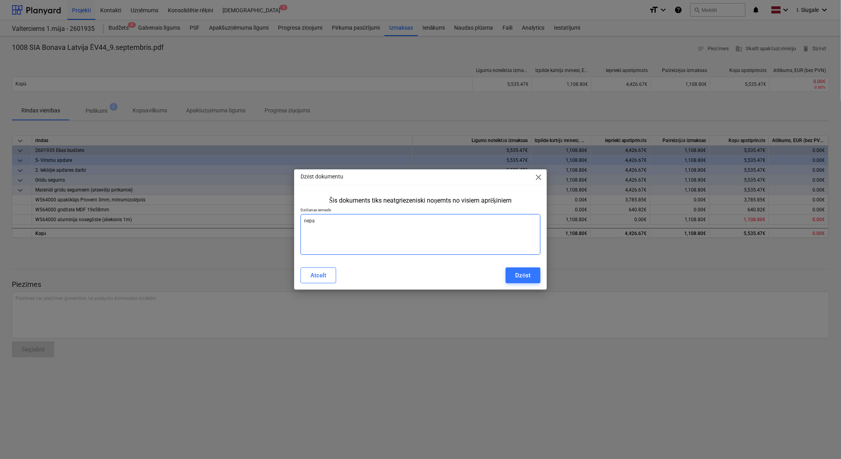
type textarea "nepar"
type textarea "x"
type textarea "nepare"
type textarea "x"
type textarea "neparei"
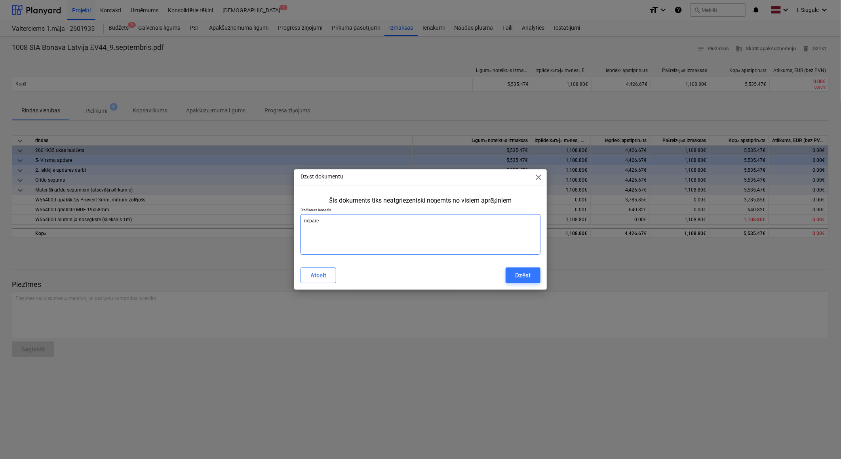
type textarea "x"
type textarea "nepareiz"
type textarea "x"
type textarea "nepareizi"
type textarea "x"
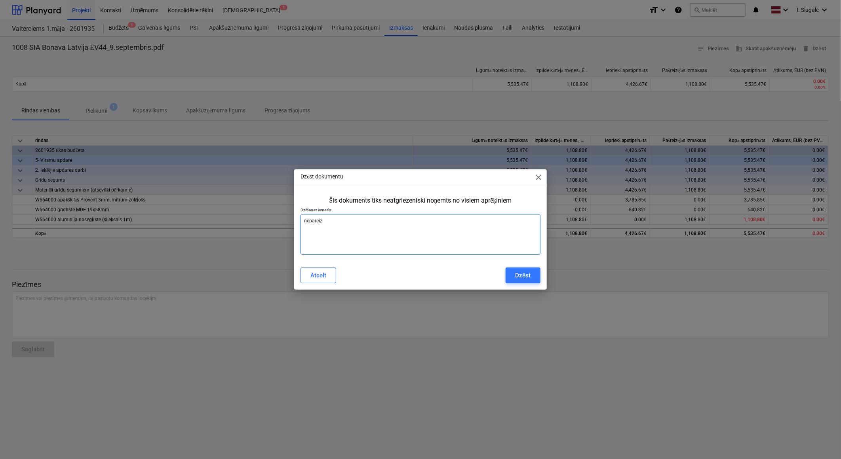
type textarea "nepareizi"
type textarea "x"
type textarea "nepareizi s"
type textarea "x"
type textarea "nepareizi sa"
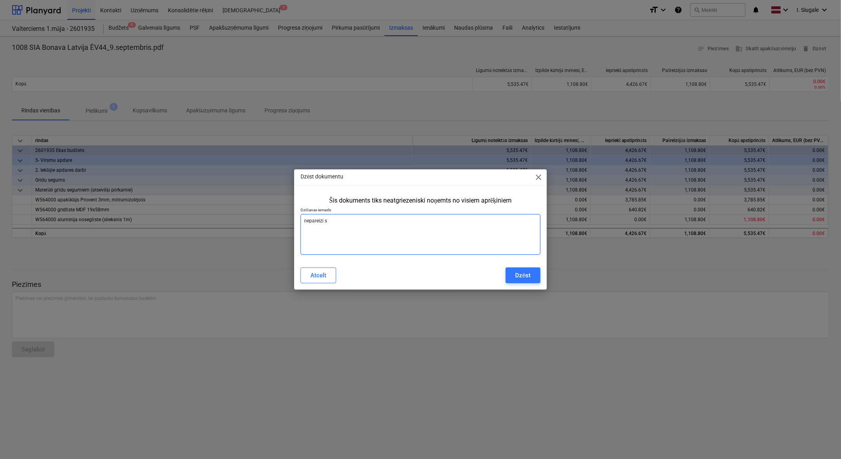
type textarea "x"
type textarea "nepareizi sav"
type textarea "x"
type textarea "nepareizi sava"
type textarea "x"
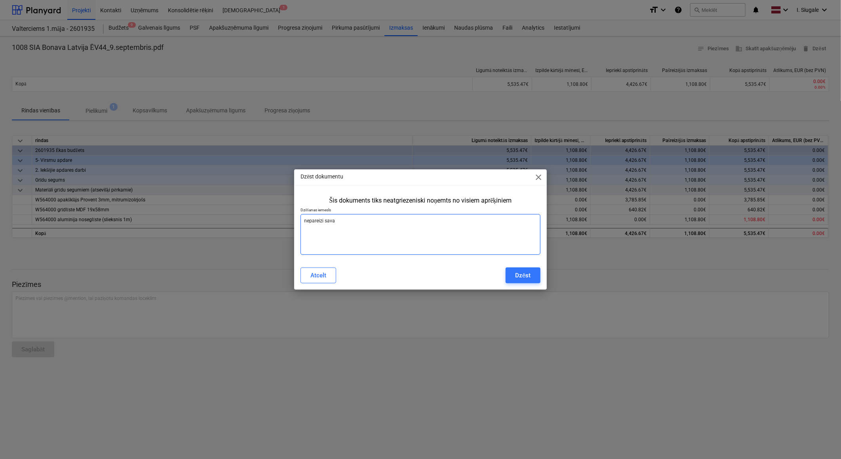
type textarea "nepareizi savad"
type textarea "x"
type textarea "nepareizi savadī"
type textarea "x"
type textarea "nepareizi savadīt"
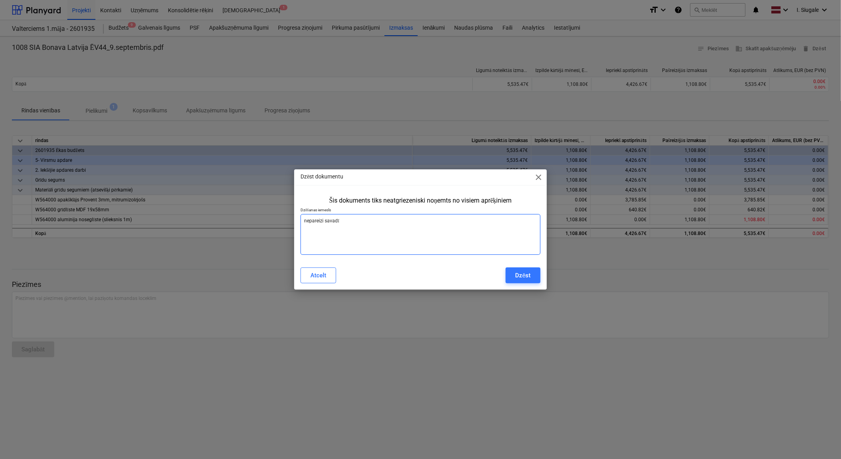
type textarea "x"
type textarea "nepareizi savadīta"
type textarea "x"
type textarea "nepareizi savadītas"
type textarea "x"
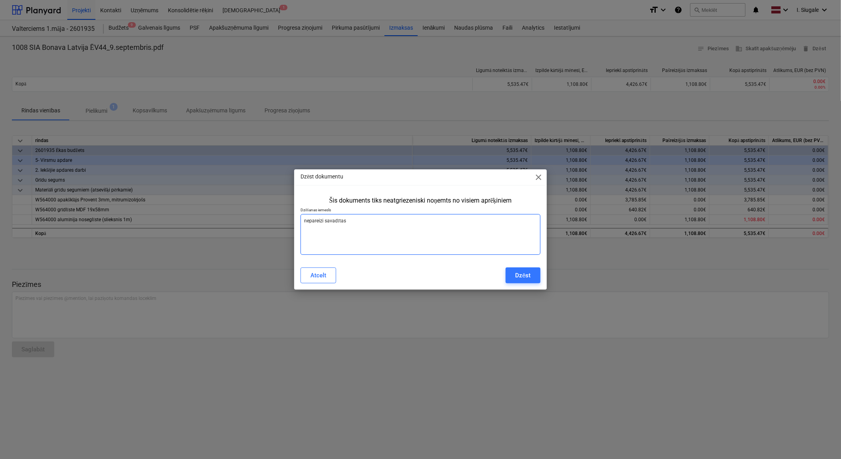
type textarea "nepareizi savadītas"
type textarea "x"
type textarea "nepareizi savadītas s"
type textarea "x"
type textarea "nepareizi savadītas su"
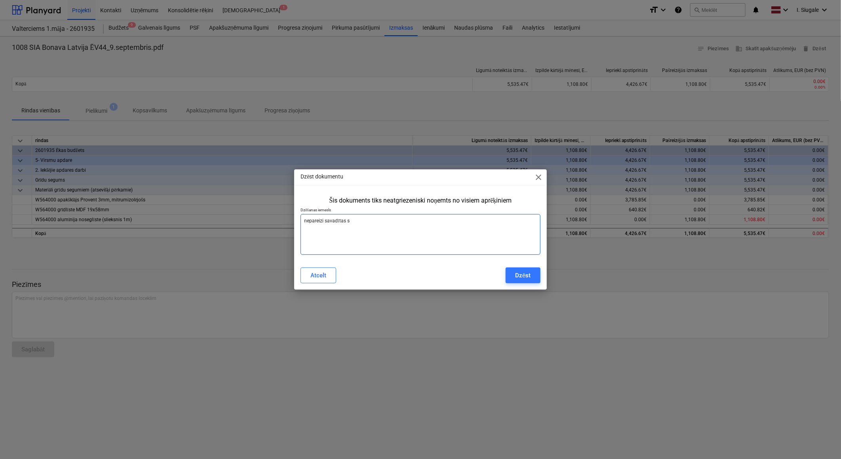
type textarea "x"
type textarea "nepareizi savadītas sum"
type textarea "x"
type textarea "nepareizi savadītas summ"
type textarea "x"
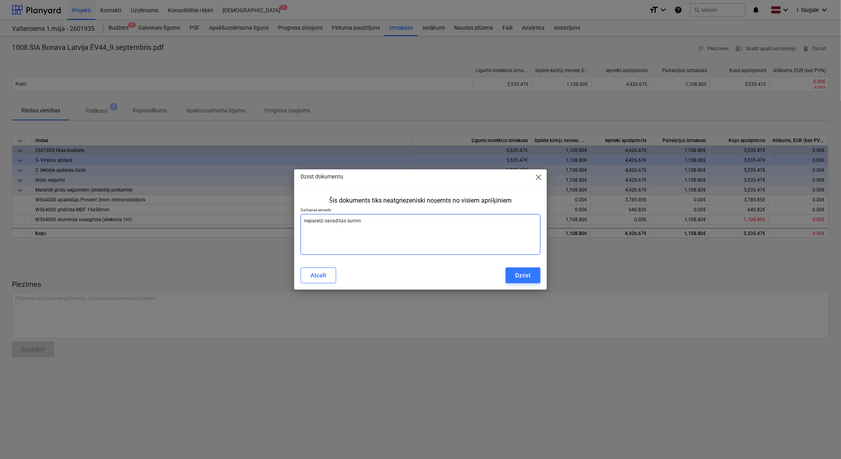
type textarea "nepareizi savadītas summa"
type textarea "x"
type textarea "nepareizi savadītas summas"
type textarea "x"
type textarea "nepareizi savadītas summas"
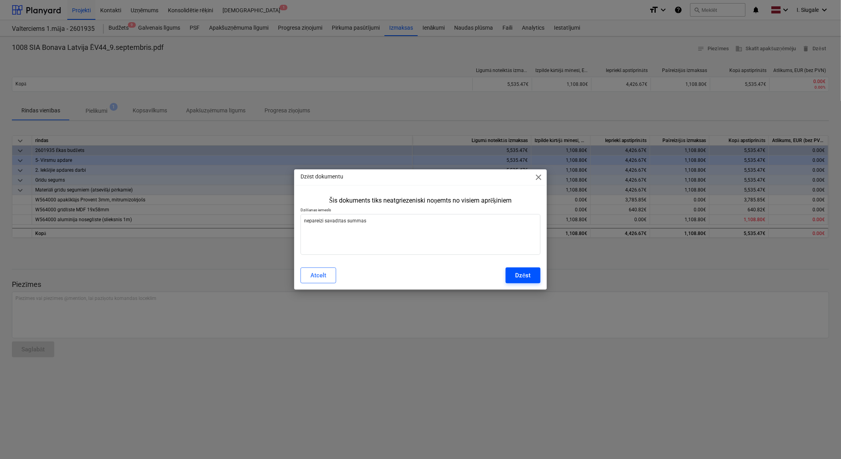
click at [516, 278] on div "Dzēst" at bounding box center [522, 275] width 15 height 10
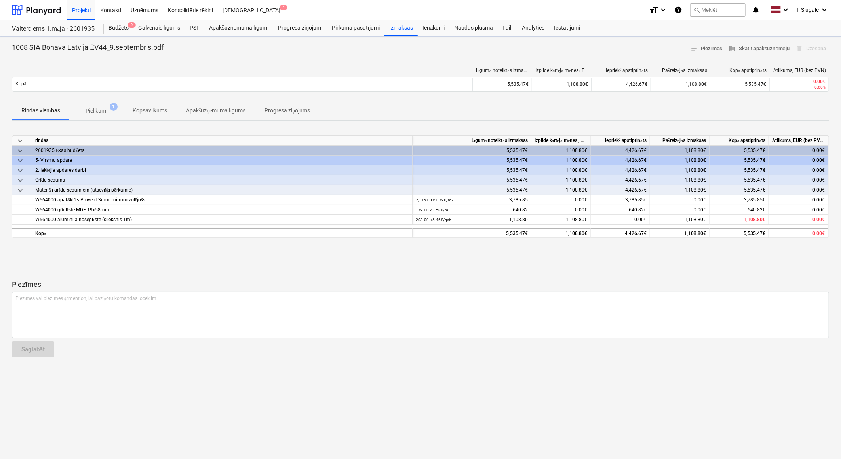
type textarea "x"
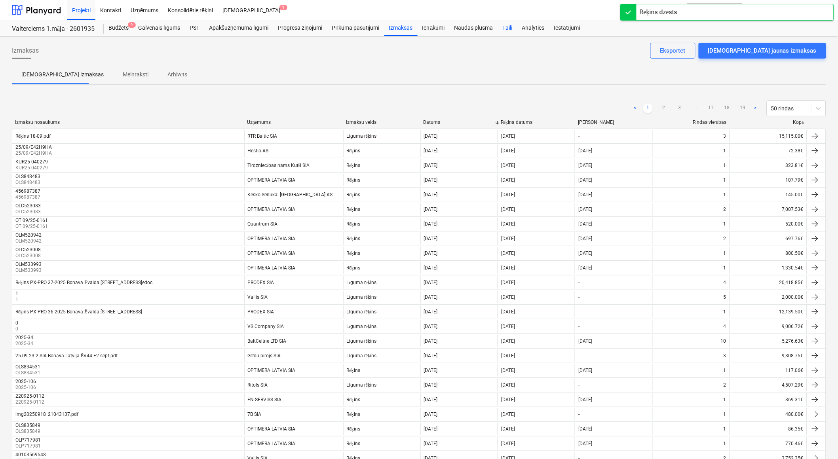
click at [506, 26] on div "Faili" at bounding box center [507, 28] width 19 height 16
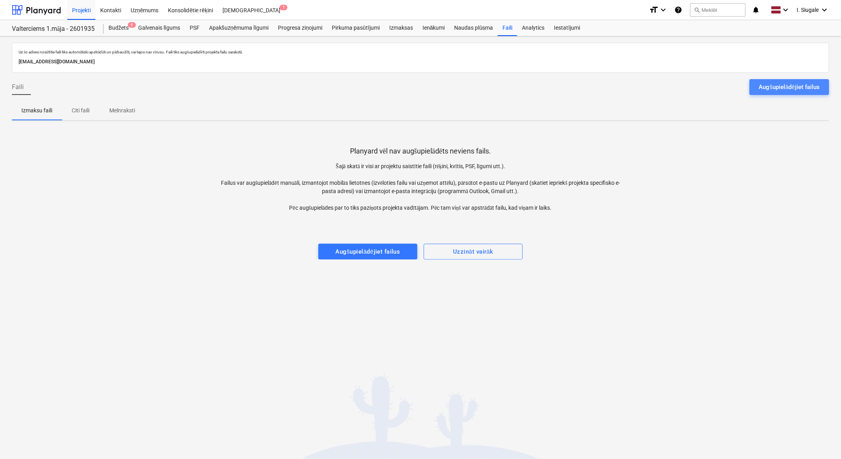
click at [789, 86] on div "Augšupielādējiet failus" at bounding box center [789, 87] width 61 height 10
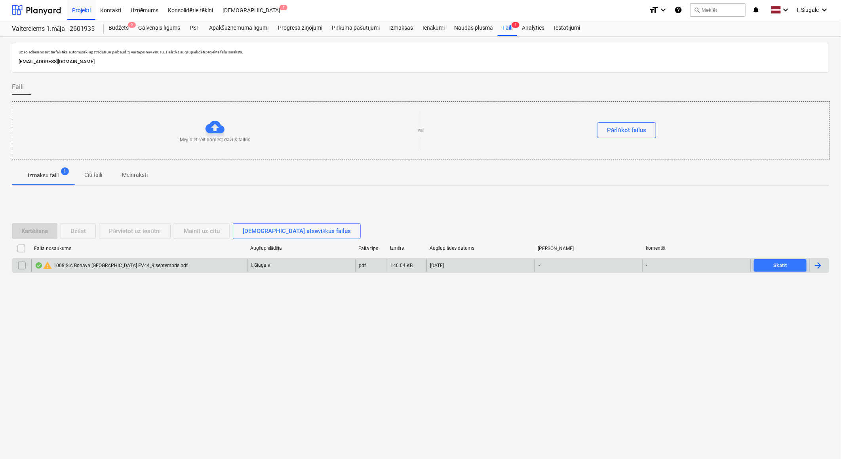
click at [150, 265] on div "warning 1008 SIA Bonava Latvija EV44_9.septembris.pdf" at bounding box center [111, 266] width 153 height 10
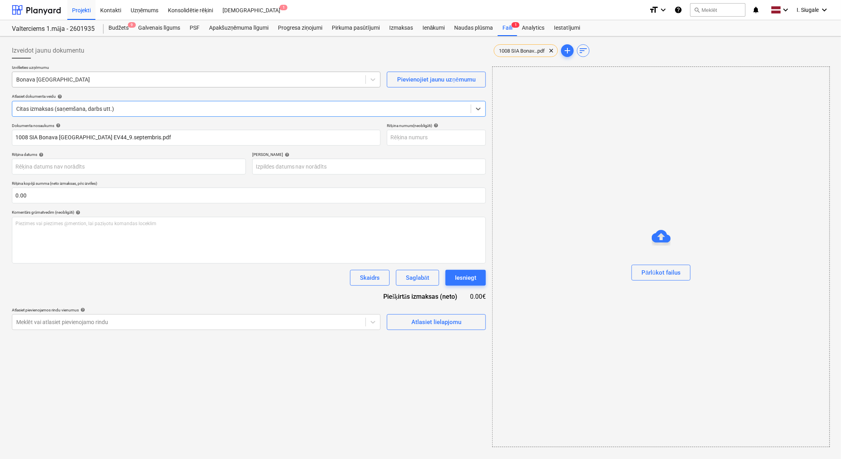
type input "1008 SIA Bonava Latvija EV44_9.septembris.pdf"
click at [78, 80] on div at bounding box center [188, 80] width 345 height 8
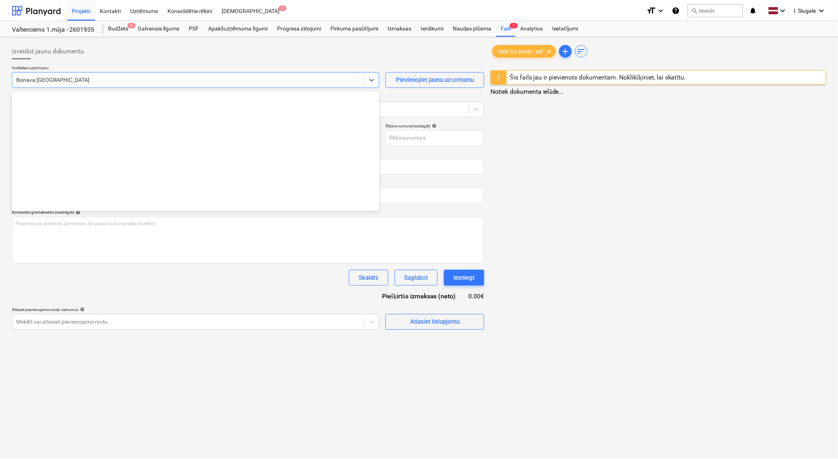
scroll to position [1469, 0]
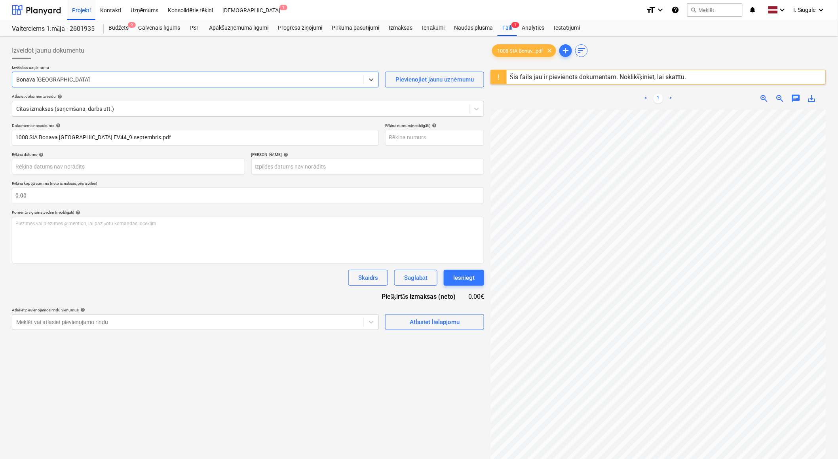
click at [75, 78] on div at bounding box center [188, 80] width 344 height 8
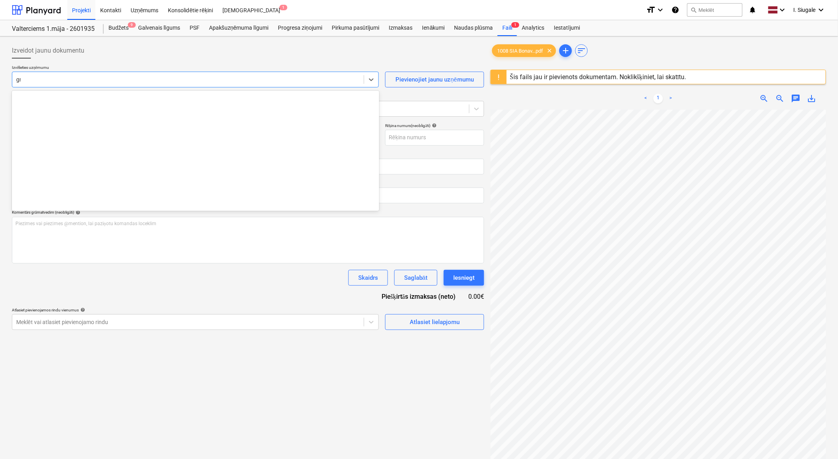
scroll to position [449, 0]
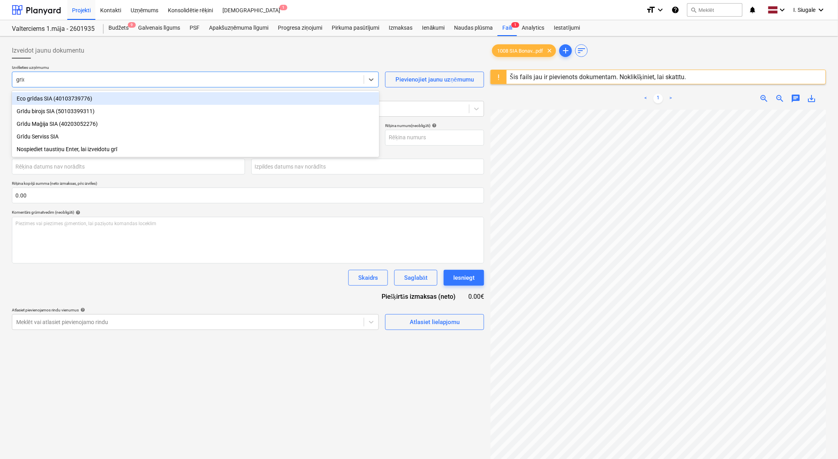
type input "grīdu"
click at [68, 96] on div "Grīdu birojs SIA (50103399311)" at bounding box center [195, 98] width 367 height 13
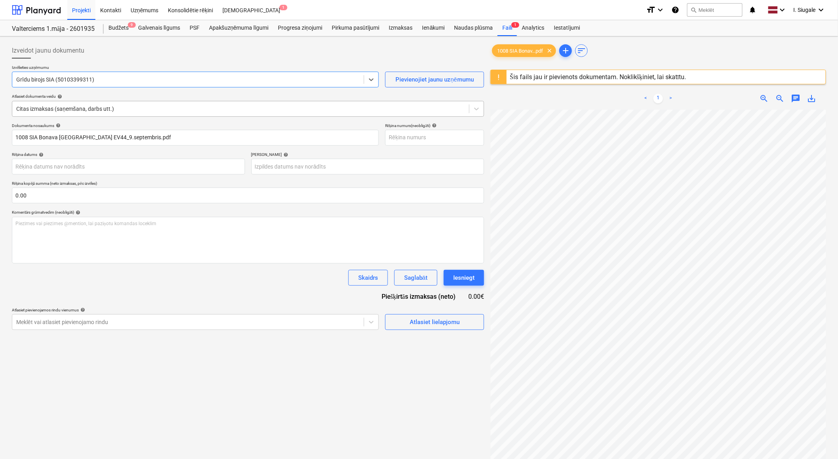
click at [83, 108] on div at bounding box center [240, 109] width 449 height 8
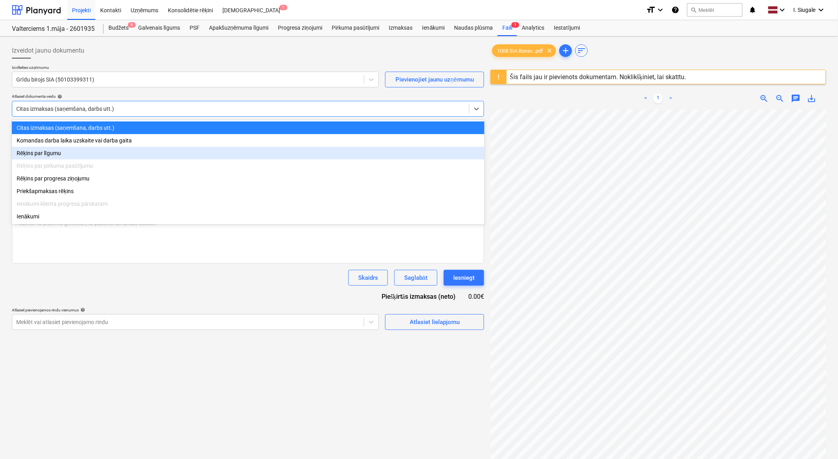
click at [61, 153] on div "Rēķins par līgumu" at bounding box center [248, 153] width 473 height 13
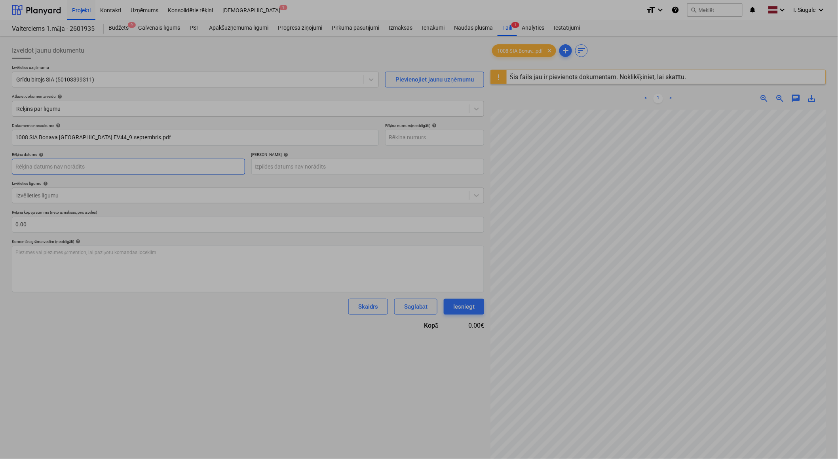
click at [88, 165] on body "Projekti Kontakti Uzņēmums Konsolidētie rēķini Iesūtne 1 format_size keyboard_a…" at bounding box center [419, 229] width 838 height 459
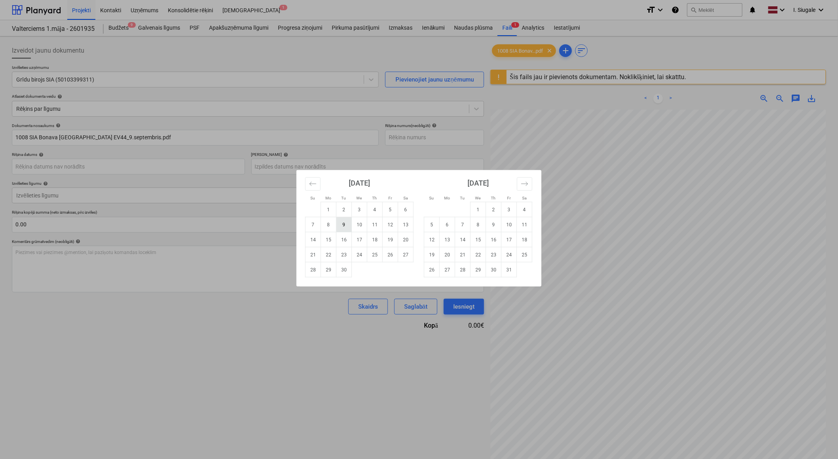
click at [343, 226] on td "9" at bounding box center [344, 224] width 15 height 15
type input "[DATE]"
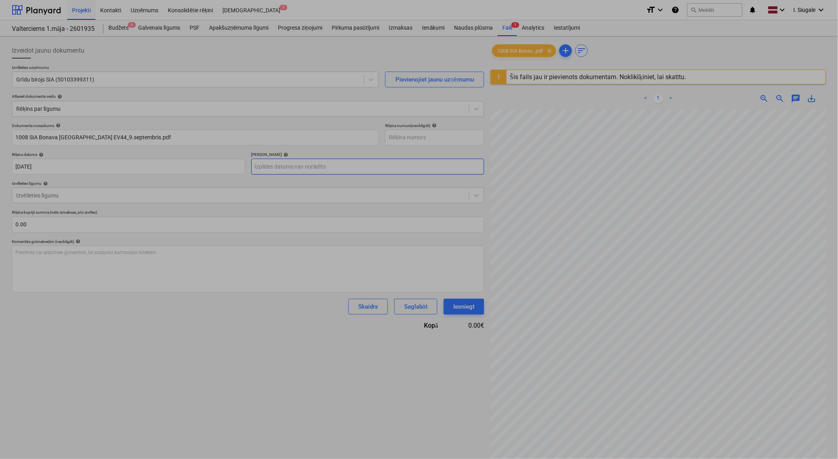
click at [309, 163] on body "Projekti Kontakti Uzņēmums Konsolidētie rēķini Iesūtne 1 format_size keyboard_a…" at bounding box center [419, 229] width 838 height 459
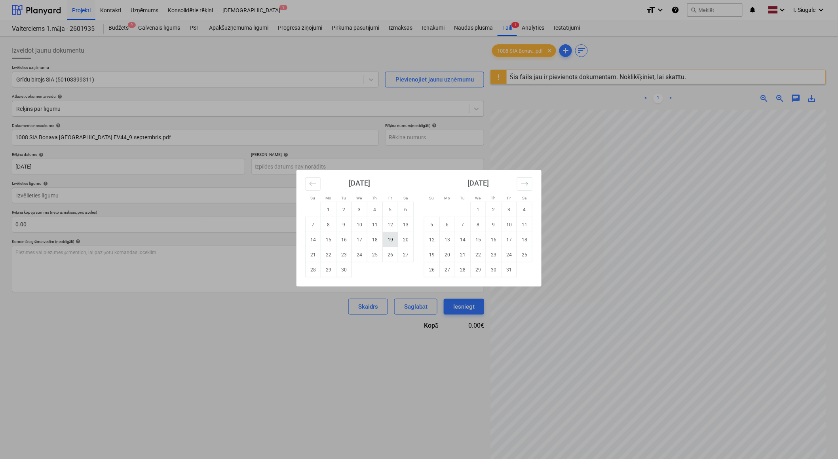
click at [386, 240] on td "19" at bounding box center [390, 239] width 15 height 15
type input "[DATE]"
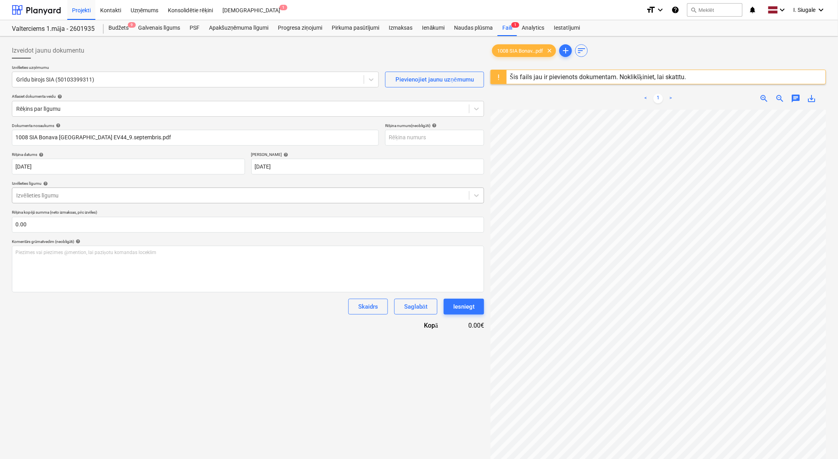
click at [85, 196] on div at bounding box center [240, 196] width 449 height 8
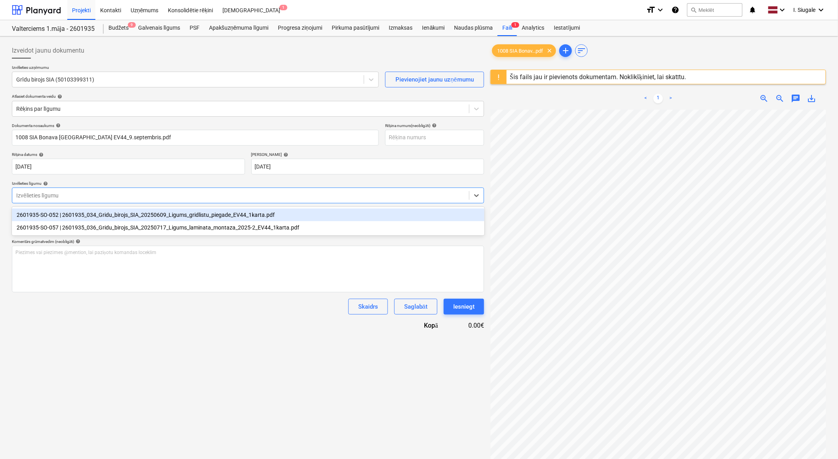
click at [81, 212] on div "2601935-SO-052 | 2601935_034_Gridu_birojs_SIA_20250609_Ligums_gridlistu_piegade…" at bounding box center [248, 215] width 473 height 13
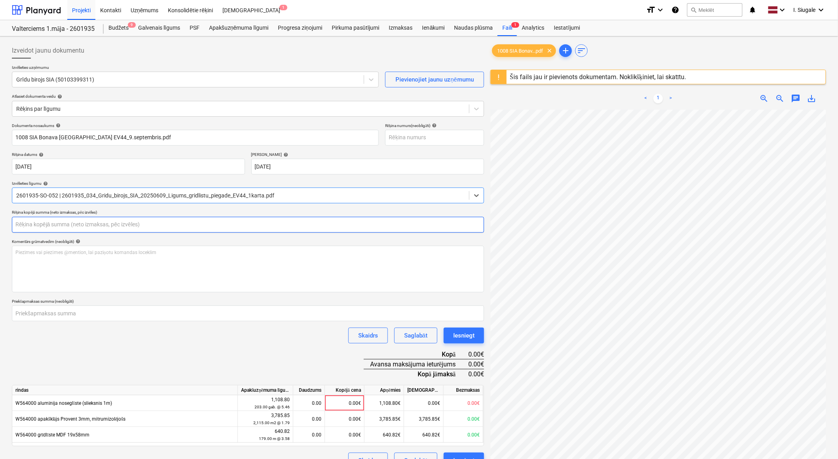
click at [67, 226] on input "text" at bounding box center [248, 225] width 472 height 16
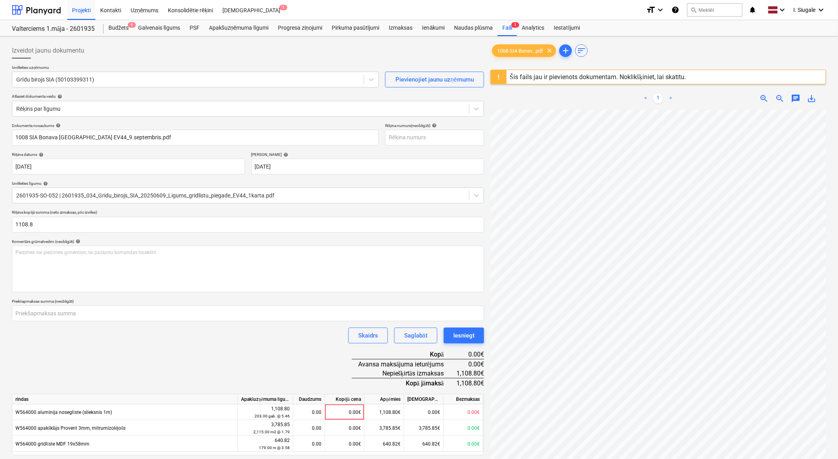
type input "1,108.80"
click at [101, 367] on div "Dokumenta nosaukums help 1008 SIA Bonava Latvija EV44_9.septembris.pdf Rēķina n…" at bounding box center [248, 300] width 472 height 355
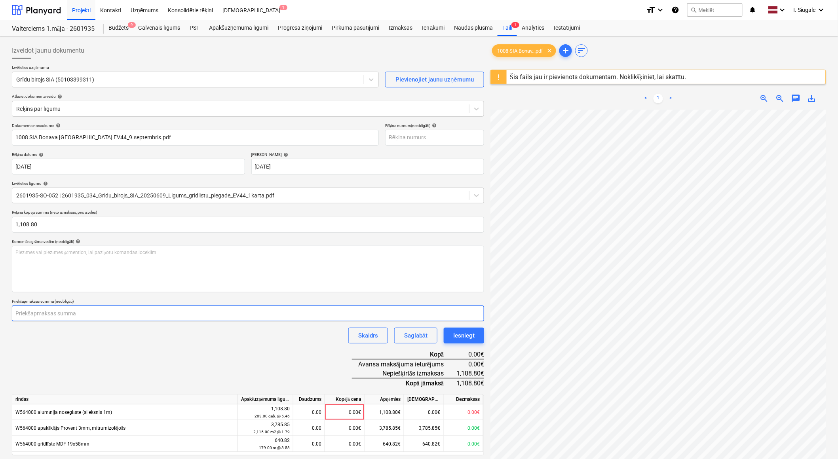
click at [59, 313] on input "number" at bounding box center [248, 314] width 472 height 16
type input "554.39"
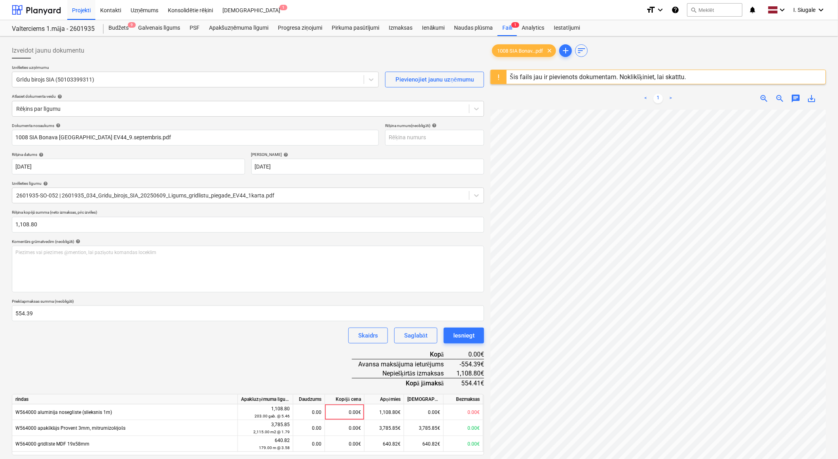
click at [87, 359] on div "Dokumenta nosaukums help 1008 SIA Bonava Latvija EV44_9.septembris.pdf Rēķina n…" at bounding box center [248, 300] width 472 height 355
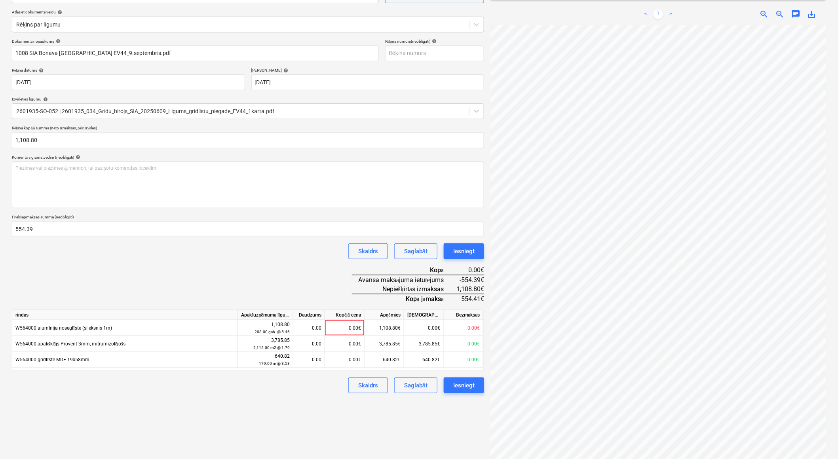
scroll to position [94, 0]
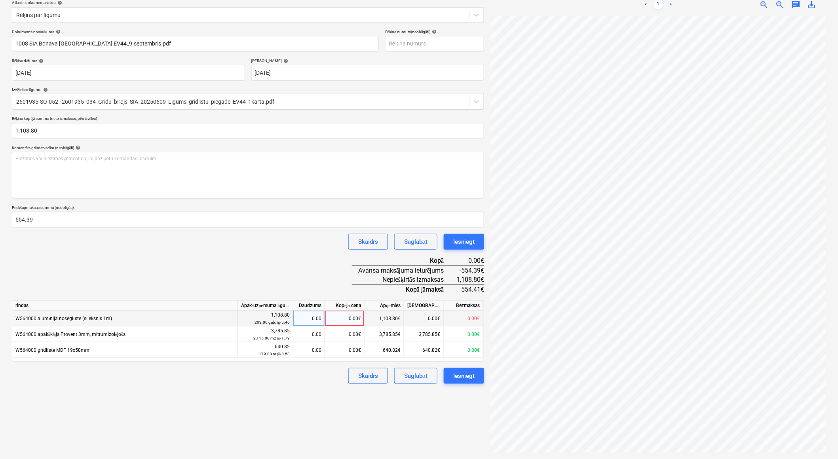
click at [315, 323] on div "0.00" at bounding box center [309, 319] width 25 height 16
type input "203"
click at [280, 270] on div "Dokumenta nosaukums help 1008 SIA Bonava Latvija EV44_9.septembris.pdf Rēķina n…" at bounding box center [248, 206] width 472 height 355
click at [468, 377] on div "Iesniegt" at bounding box center [463, 376] width 21 height 10
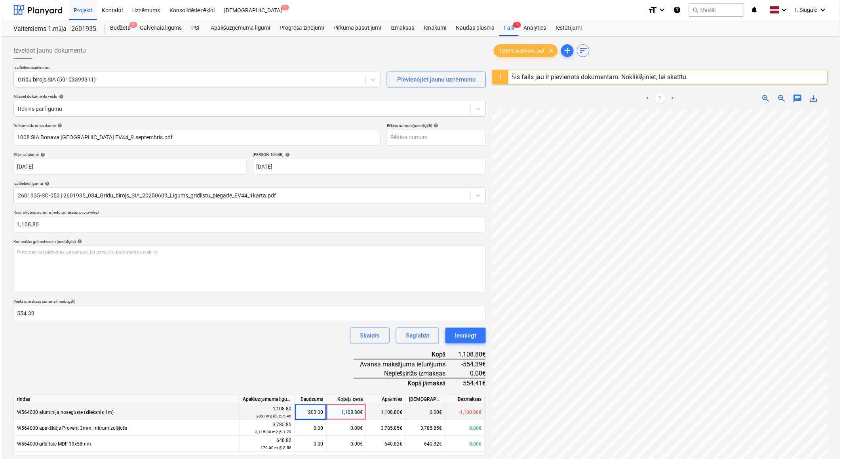
scroll to position [88, 0]
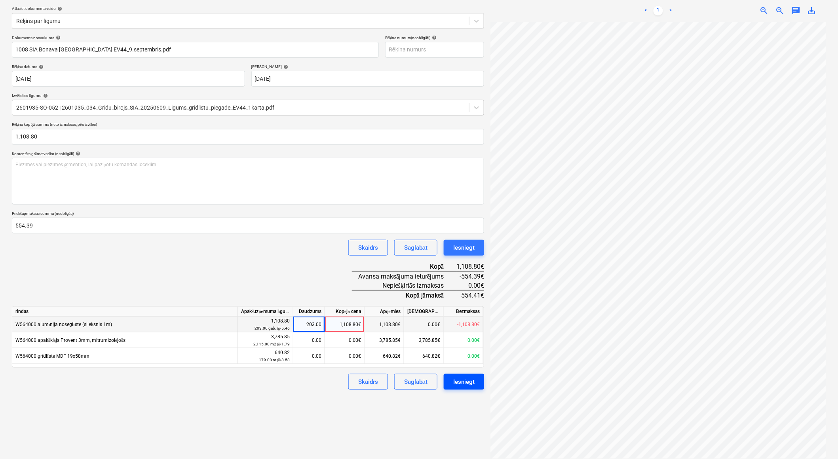
click at [466, 387] on div "Iesniegt" at bounding box center [463, 382] width 21 height 10
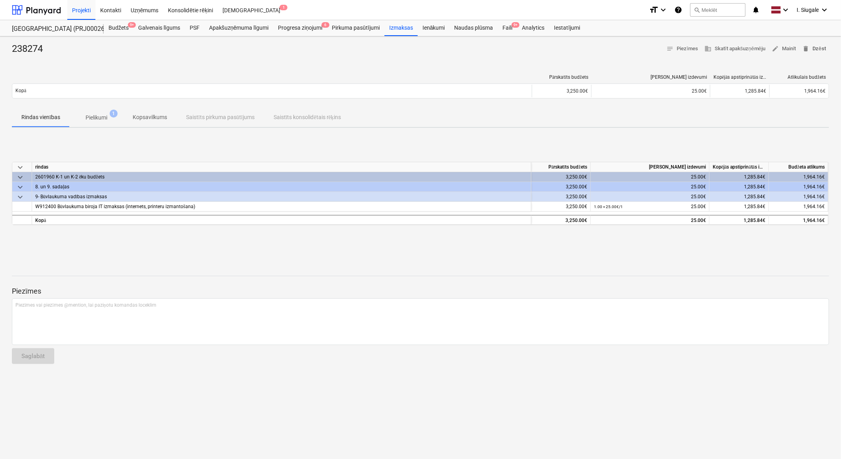
click at [817, 48] on span "delete Dzēst" at bounding box center [813, 48] width 23 height 9
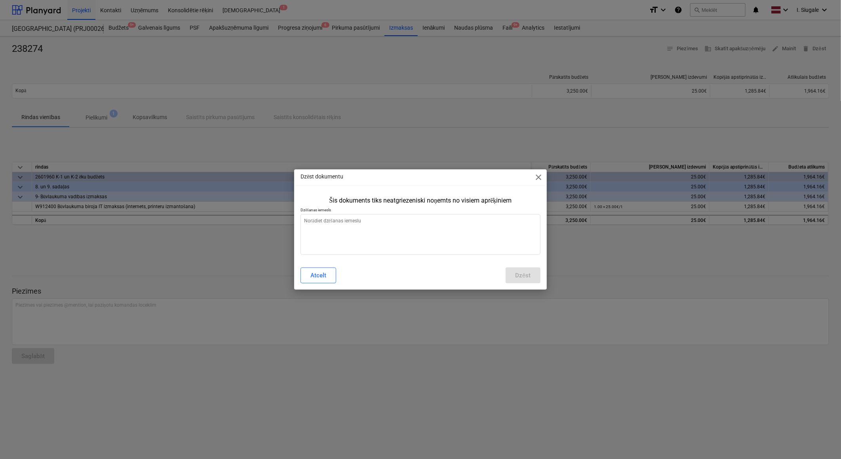
type textarea "x"
click at [428, 226] on textarea at bounding box center [420, 234] width 240 height 41
type textarea "N"
type textarea "x"
type textarea "NA"
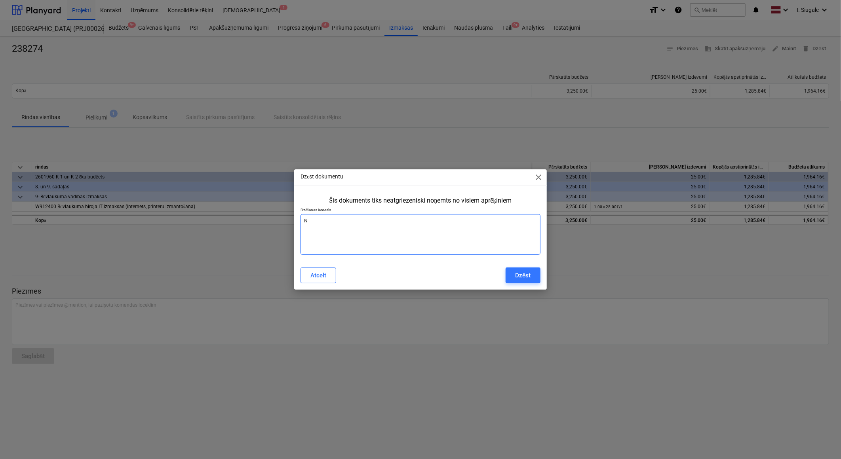
type textarea "x"
type textarea "NAv"
type textarea "x"
type textarea "NAv"
type textarea "x"
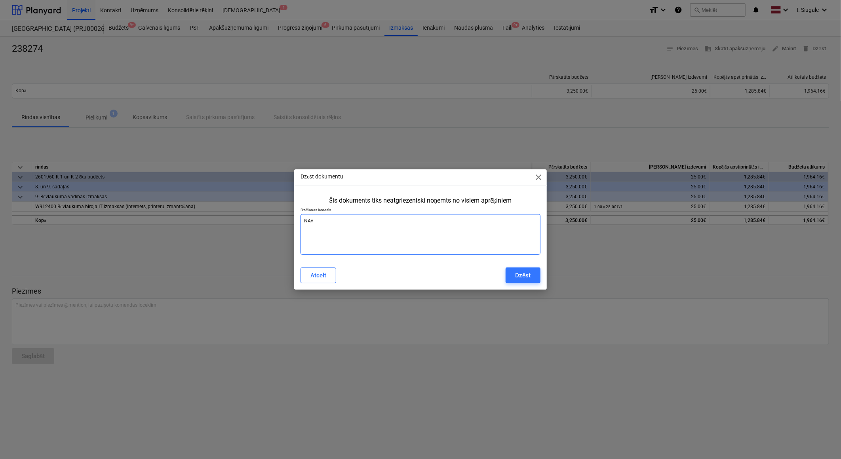
type textarea "NAv j"
type textarea "x"
type textarea "NAv jā"
type textarea "x"
type textarea "NAv jāl"
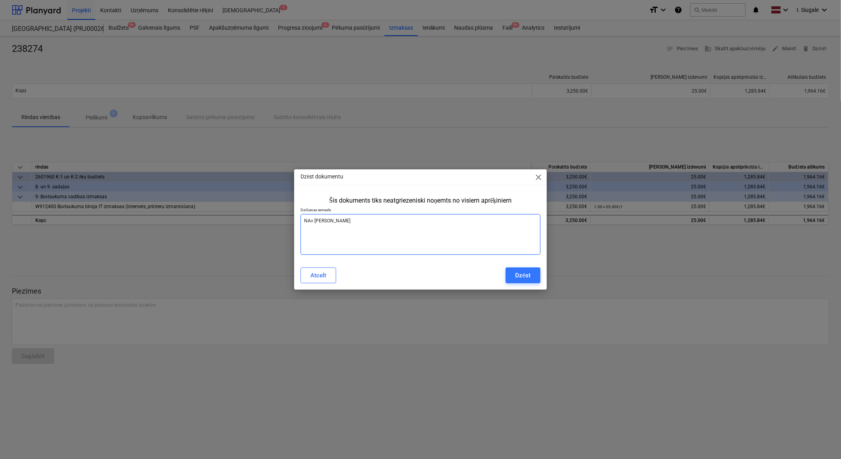
type textarea "x"
type textarea "NAv jāli"
type textarea "x"
type textarea "NAv jālie"
type textarea "x"
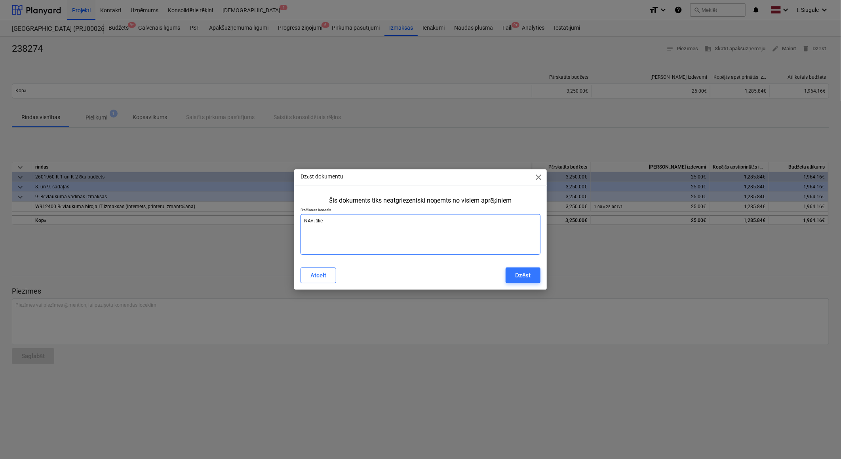
type textarea "NAv jāliek"
type textarea "x"
type textarea "NAv jāliek"
type textarea "x"
type textarea "NAv jāliek P"
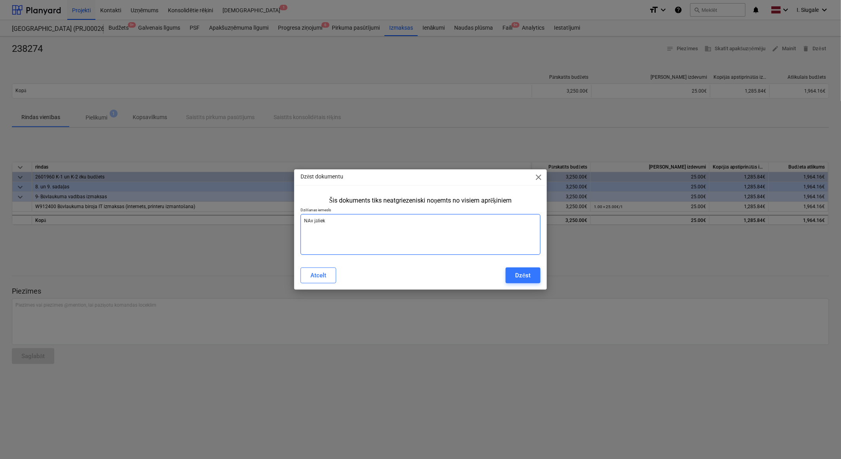
type textarea "x"
type textarea "NAv jāliek PY"
type textarea "x"
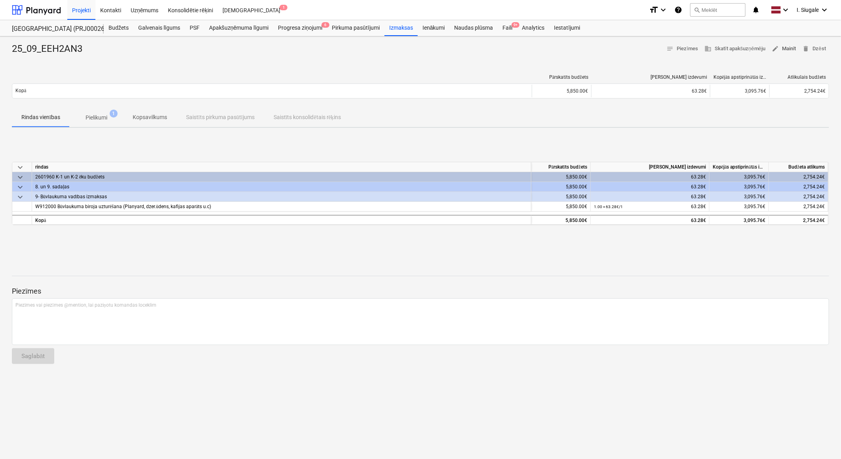
click at [789, 49] on span "edit Mainīt" at bounding box center [784, 48] width 25 height 9
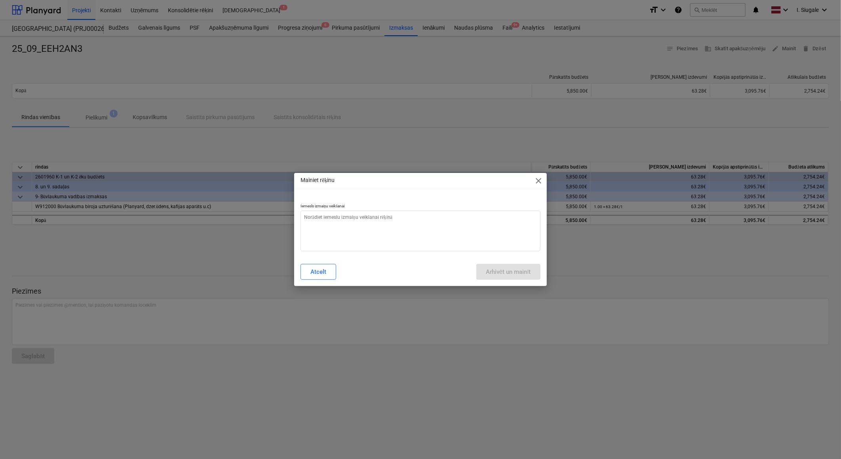
type textarea "x"
click at [362, 234] on textarea at bounding box center [420, 231] width 240 height 41
type textarea "s"
type textarea "x"
type textarea "su"
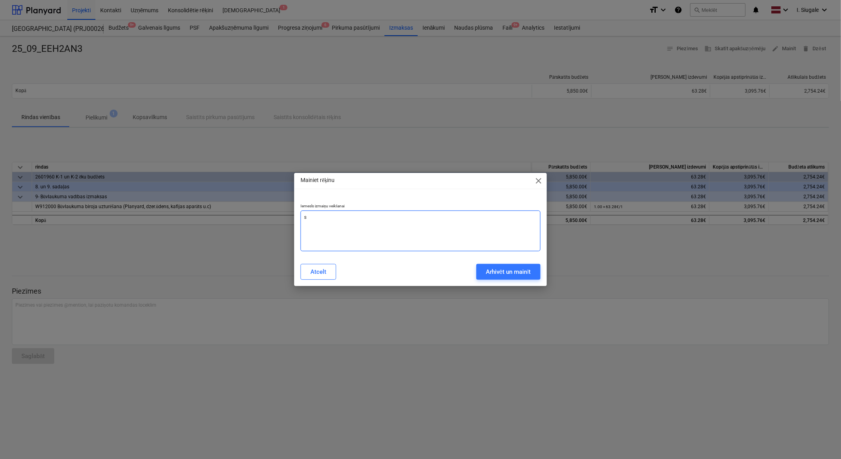
type textarea "x"
type textarea "sum"
type textarea "x"
type textarea "summ"
type textarea "x"
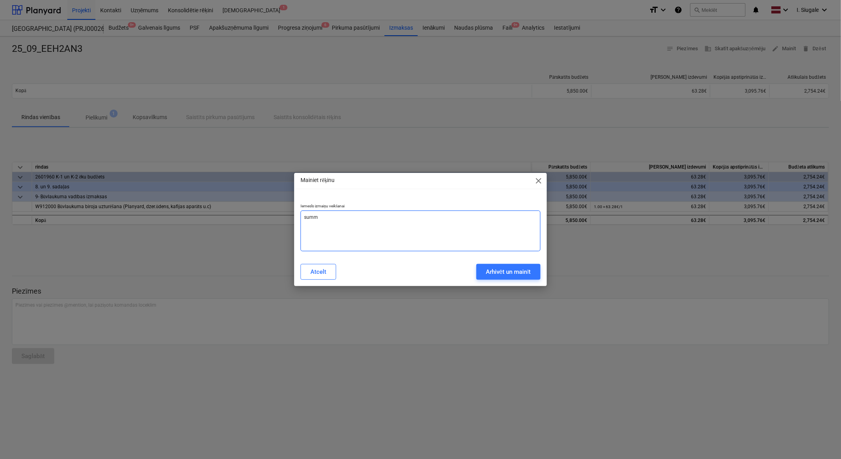
type textarea "summa"
type textarea "x"
type textarea "summa"
click at [493, 268] on div "Arhivēt un mainīt" at bounding box center [508, 272] width 45 height 10
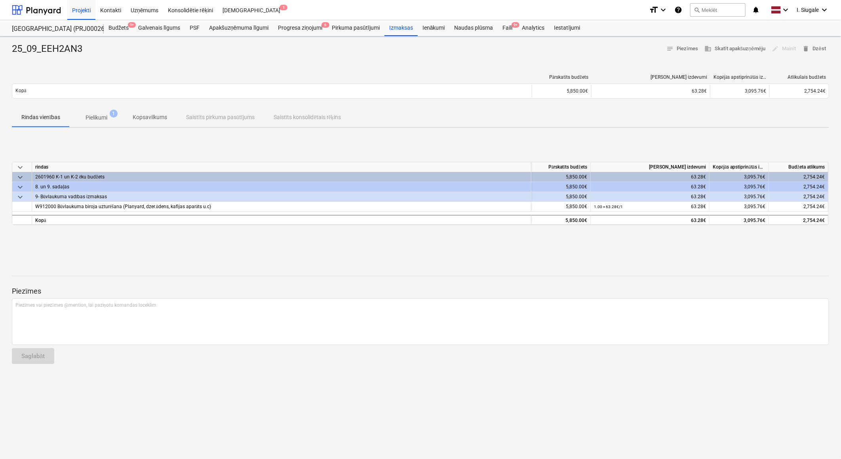
type textarea "x"
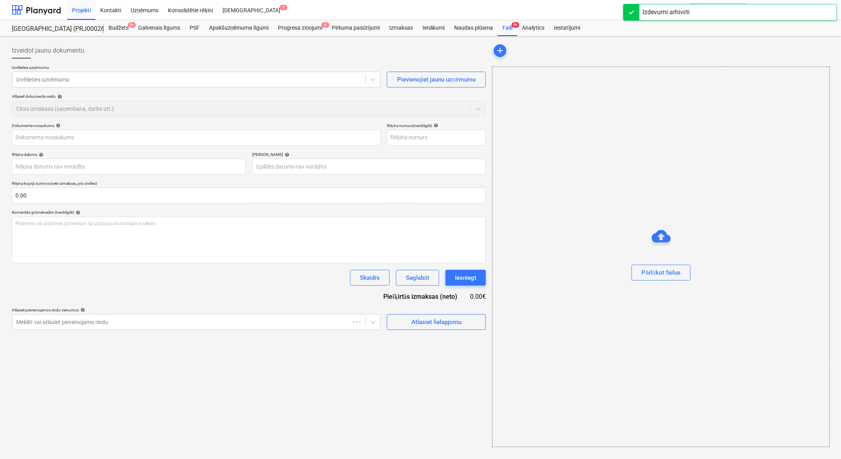
type input "25_09_EEH2AN3"
type input "[DATE]"
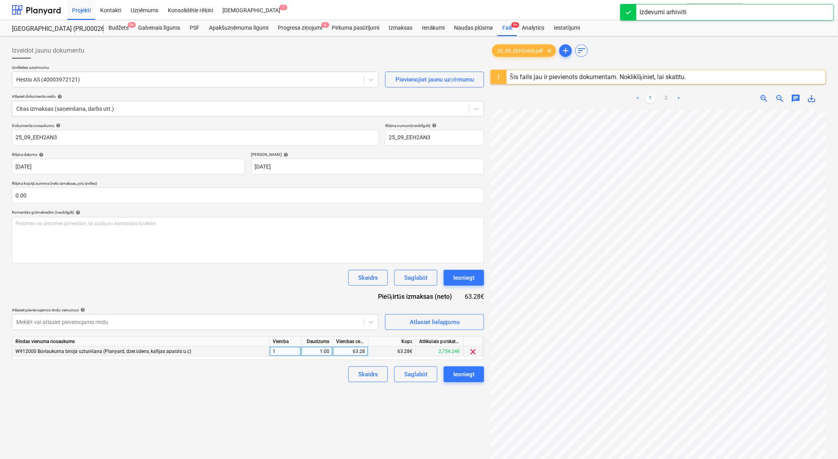
click at [342, 354] on div "63.28" at bounding box center [350, 352] width 29 height 10
click at [365, 353] on input "63.28" at bounding box center [350, 352] width 35 height 10
type input "63.29"
click at [238, 405] on div "Izveidot jaunu dokumentu Izvēlieties uzņēmumu Hestio AS (40003972121) Pievienoj…" at bounding box center [248, 295] width 479 height 510
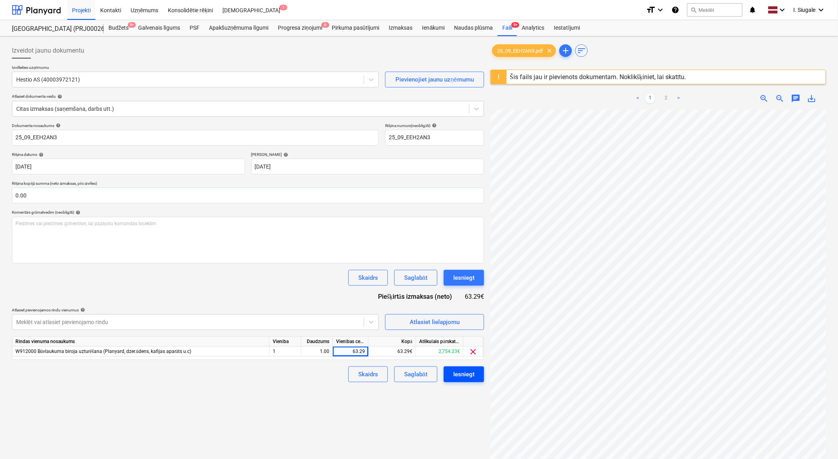
click at [460, 377] on div "Iesniegt" at bounding box center [463, 374] width 21 height 10
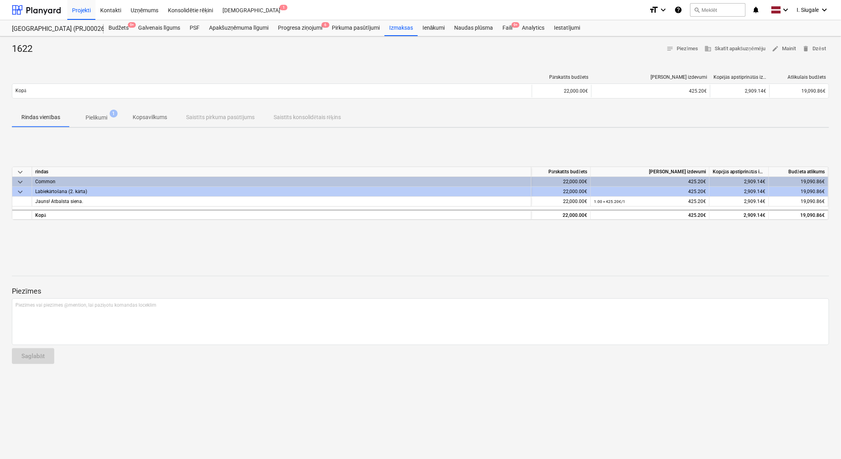
click at [20, 189] on span "keyboard_arrow_down" at bounding box center [20, 192] width 10 height 10
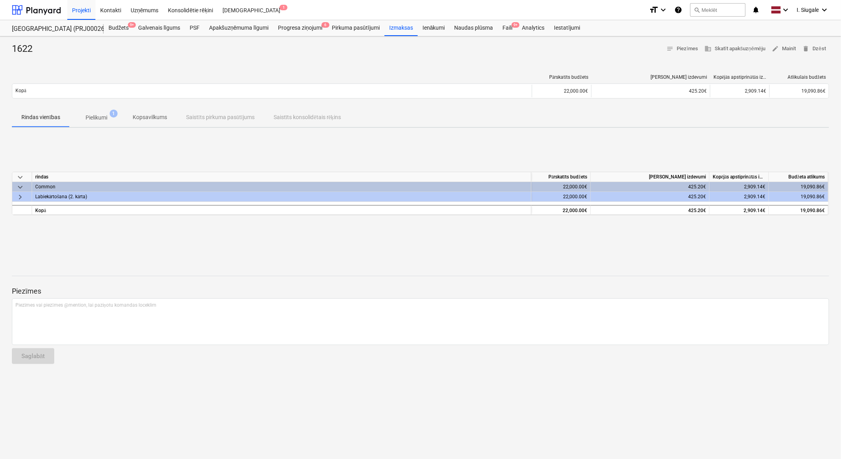
click at [19, 195] on span "keyboard_arrow_right" at bounding box center [20, 197] width 10 height 10
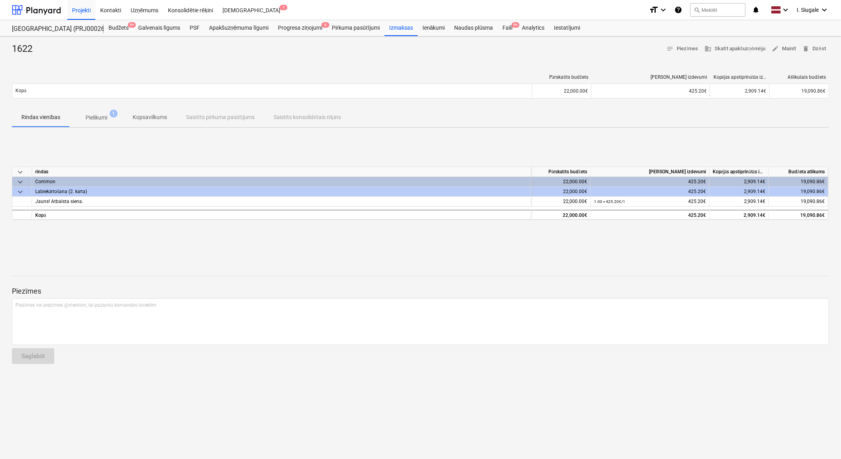
click at [21, 181] on span "keyboard_arrow_down" at bounding box center [20, 182] width 10 height 10
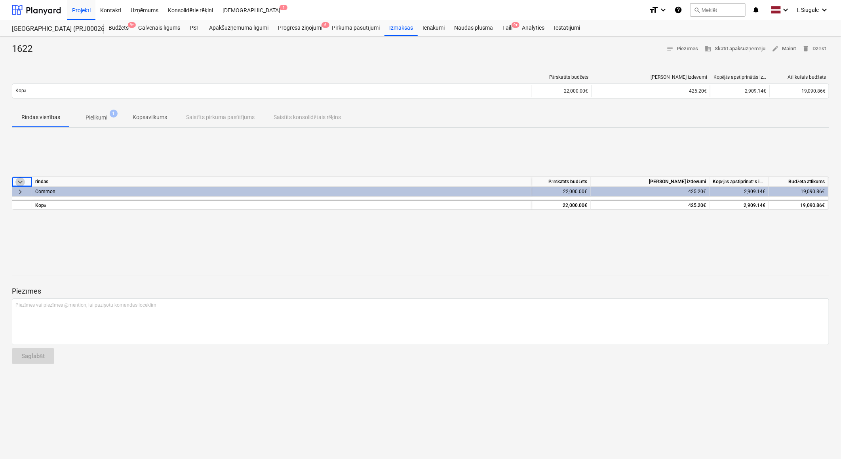
click at [21, 181] on span "keyboard_arrow_down" at bounding box center [20, 182] width 10 height 10
click at [21, 191] on span "keyboard_arrow_right" at bounding box center [20, 192] width 10 height 10
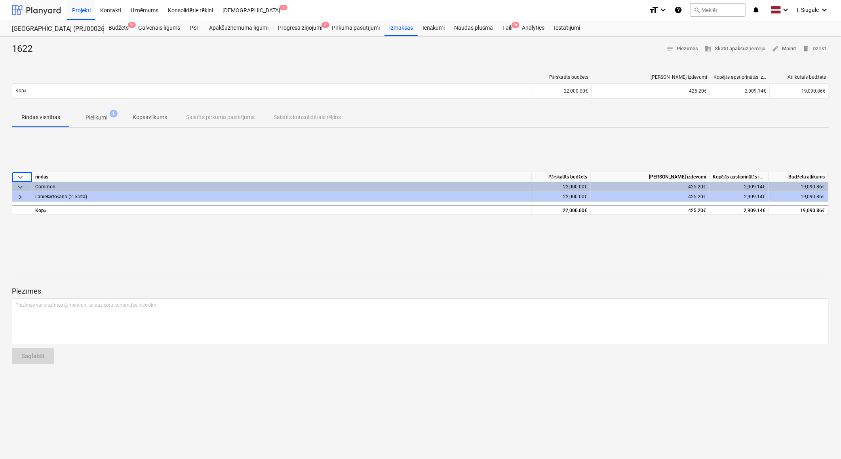
click at [28, 9] on div at bounding box center [36, 10] width 49 height 20
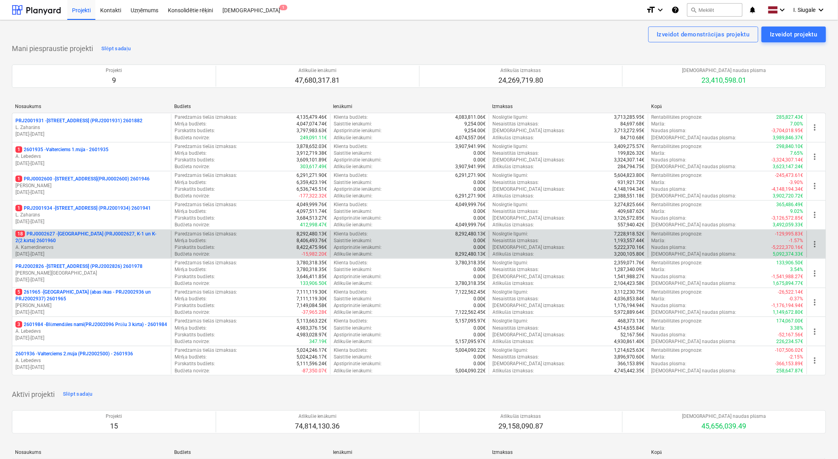
click at [84, 236] on p "18 PRJ0002627 - [GEOGRAPHIC_DATA] (PRJ0002627, K-1 un K-2(2.kārta) 2601960" at bounding box center [91, 237] width 152 height 13
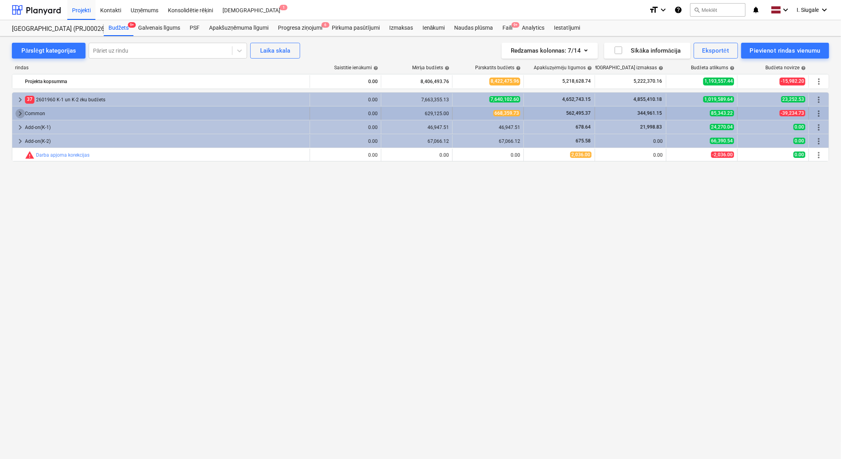
click at [20, 114] on span "keyboard_arrow_right" at bounding box center [20, 114] width 10 height 10
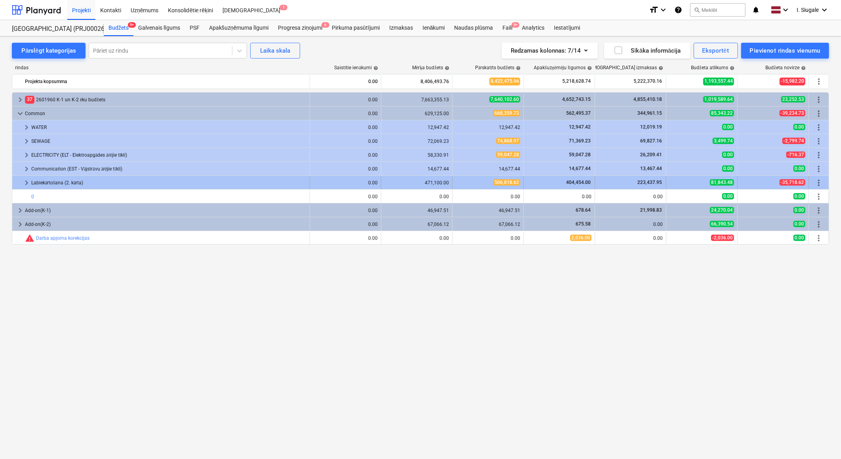
click at [25, 184] on span "keyboard_arrow_right" at bounding box center [27, 183] width 10 height 10
